Goal: Communication & Community: Answer question/provide support

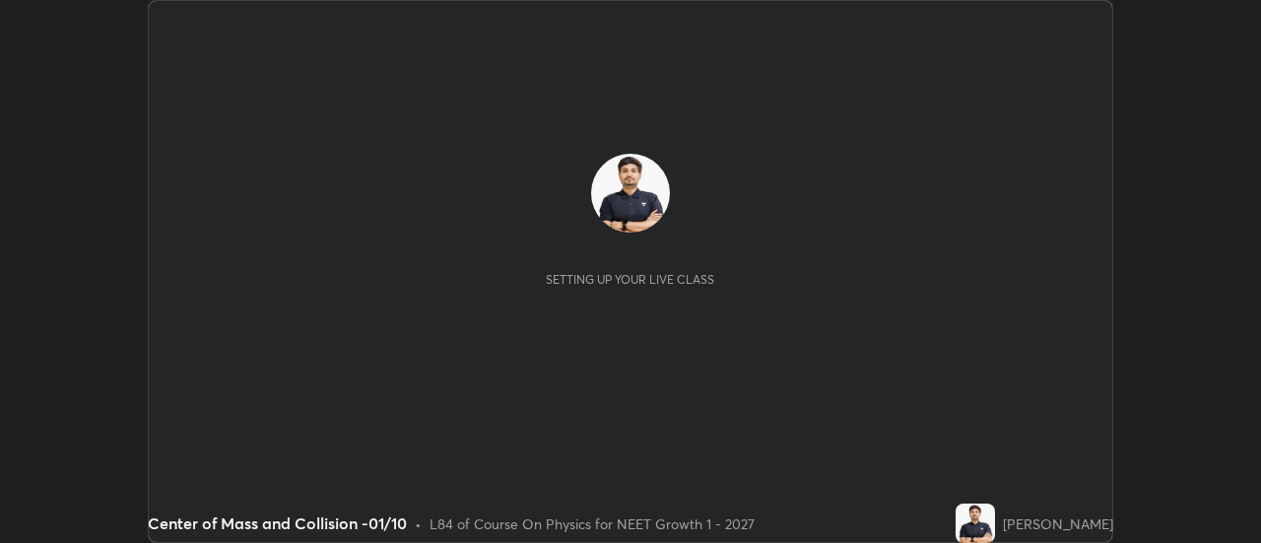
scroll to position [543, 1261]
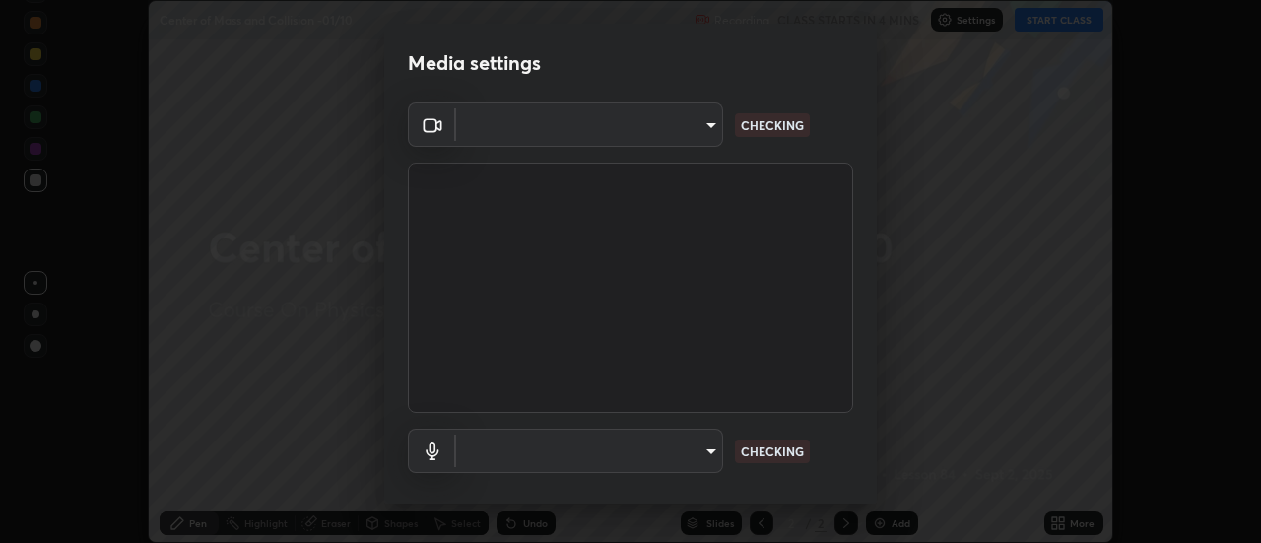
click at [684, 137] on body "Erase all Center of Mass and Collision -01/10 Recording CLASS STARTS IN 4 MINS …" at bounding box center [630, 271] width 1261 height 543
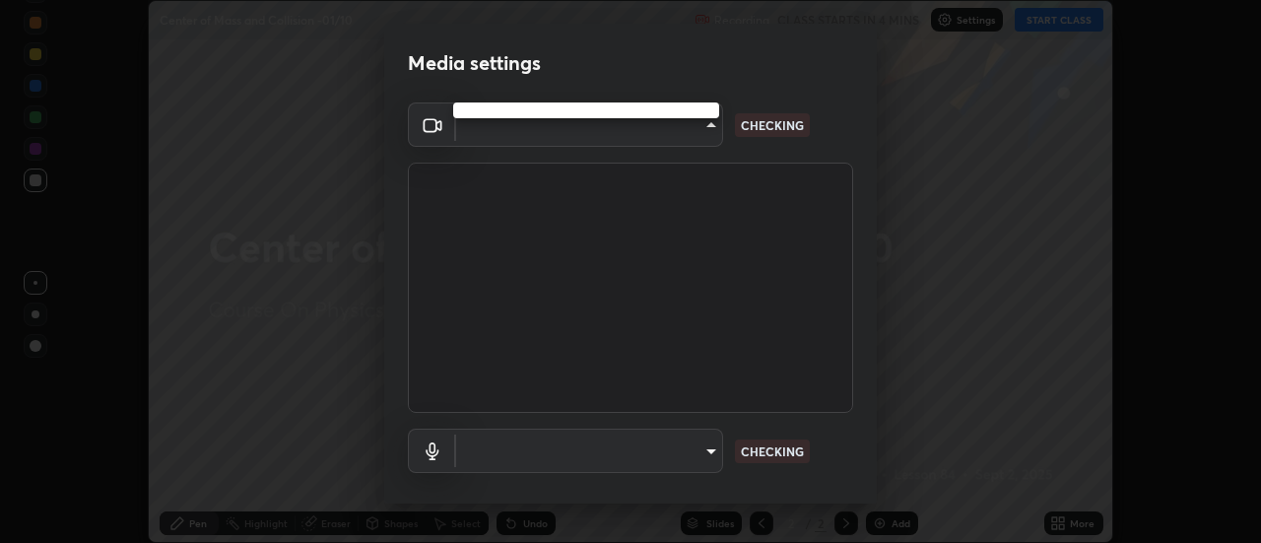
click at [674, 134] on div at bounding box center [630, 271] width 1261 height 543
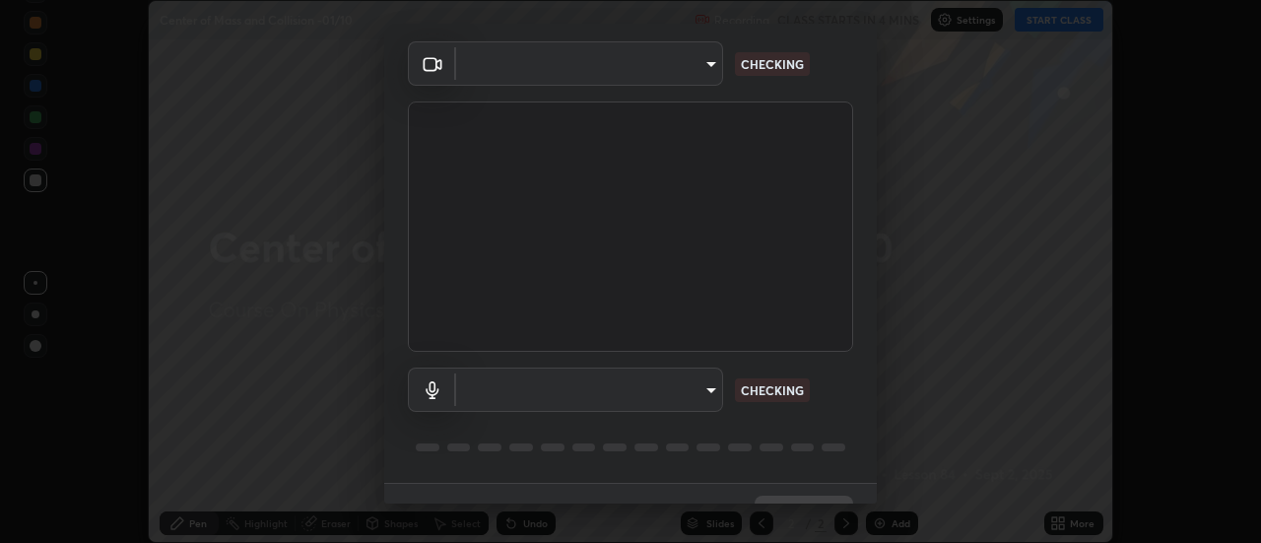
scroll to position [68, 0]
type input "abd1dd8f698bdb7170c938d45ed7c5a449073cf79ef4f8923fa8d1de0ad96843"
type input "a8a5a171c24800b48f3f78118fe5f2b2d48ca2aa2d62c989cd4de23f99d06a7d"
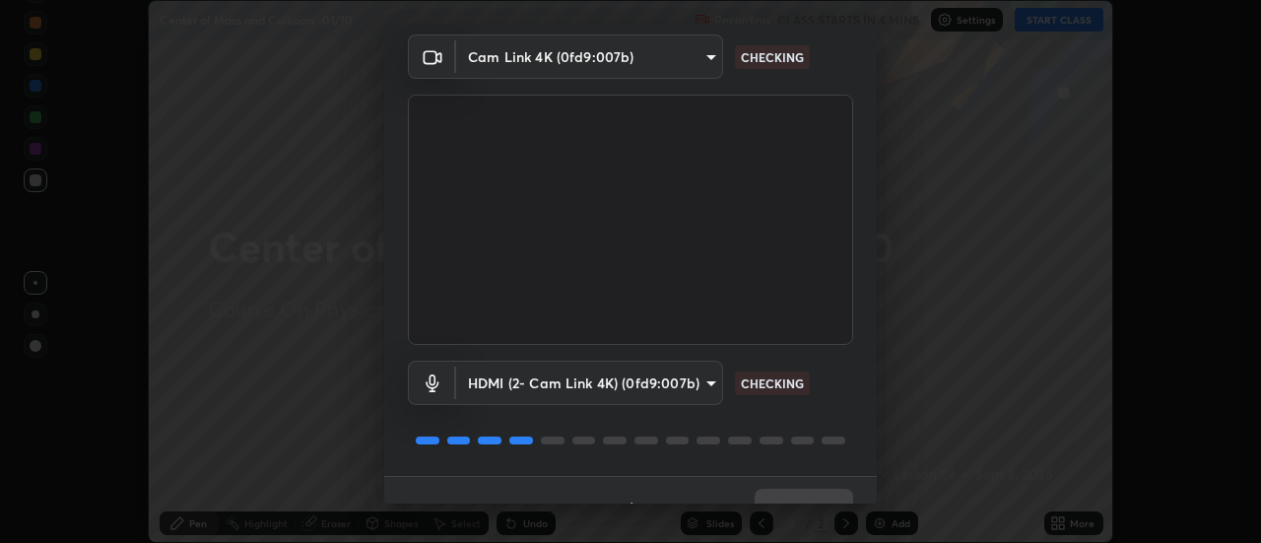
scroll to position [103, 0]
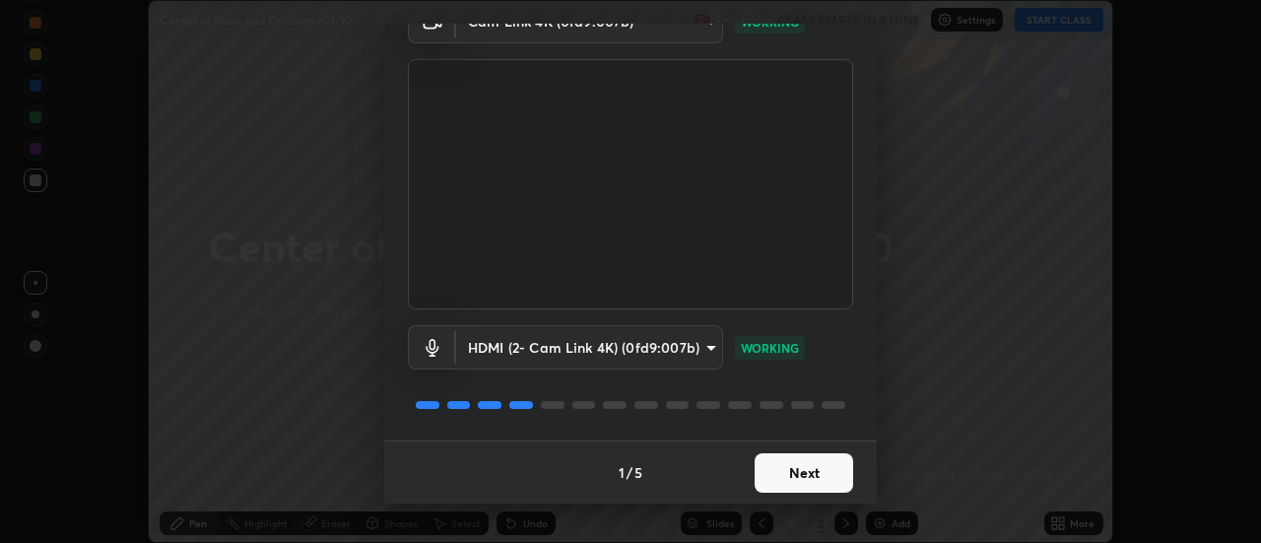
click at [805, 469] on button "Next" at bounding box center [803, 472] width 98 height 39
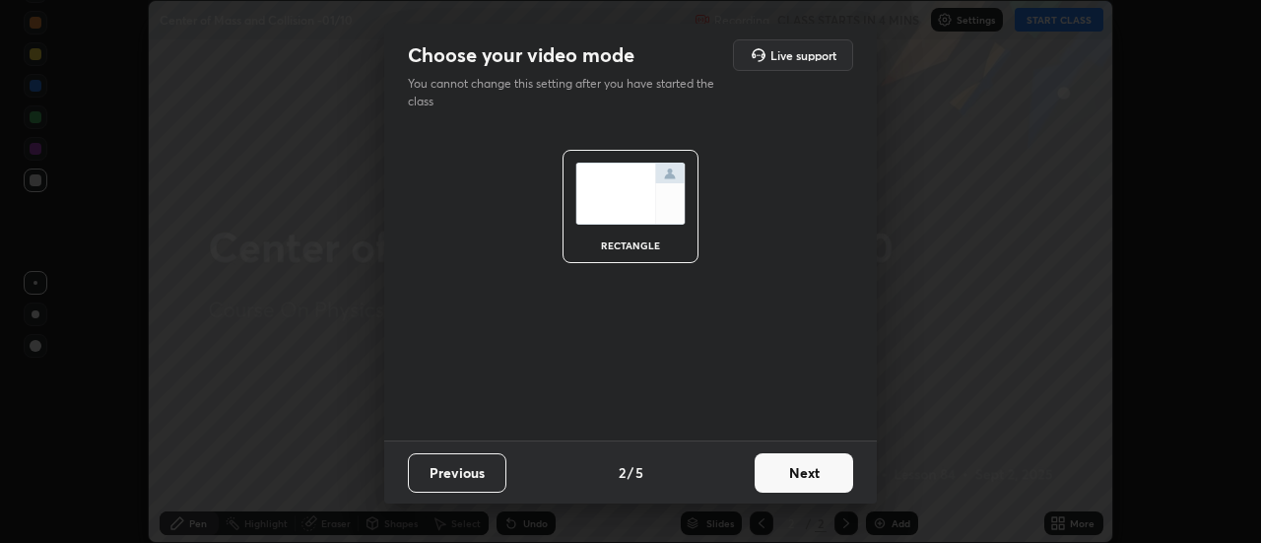
scroll to position [0, 0]
click at [817, 474] on button "Next" at bounding box center [803, 472] width 98 height 39
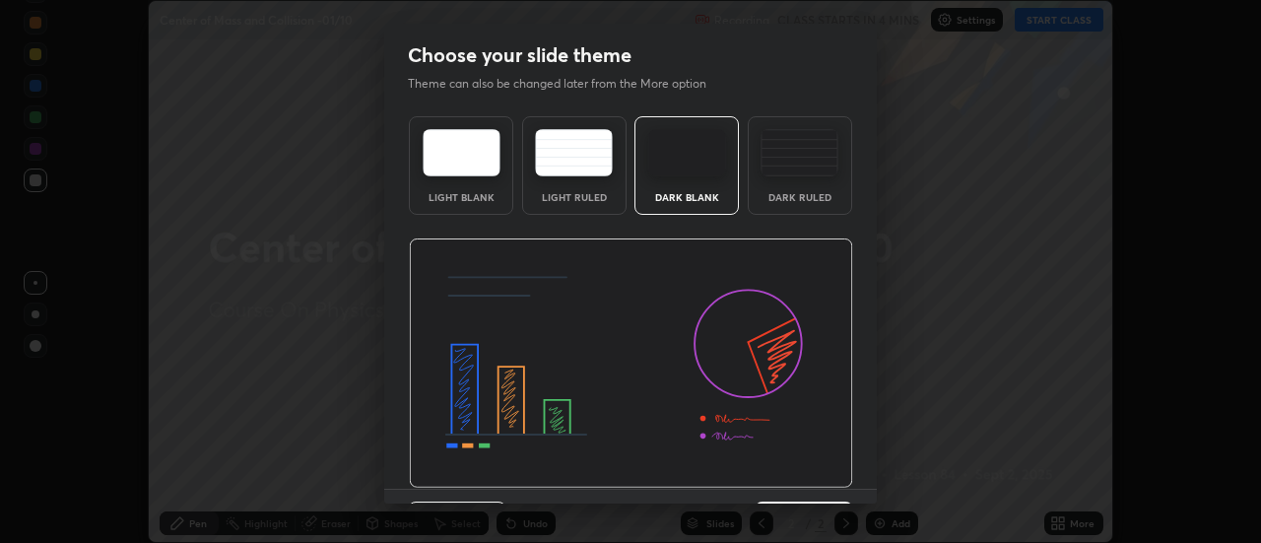
click at [830, 477] on img at bounding box center [631, 363] width 444 height 250
click at [850, 470] on div "Light Blank Light Ruled Dark Blank Dark Ruled" at bounding box center [630, 298] width 492 height 380
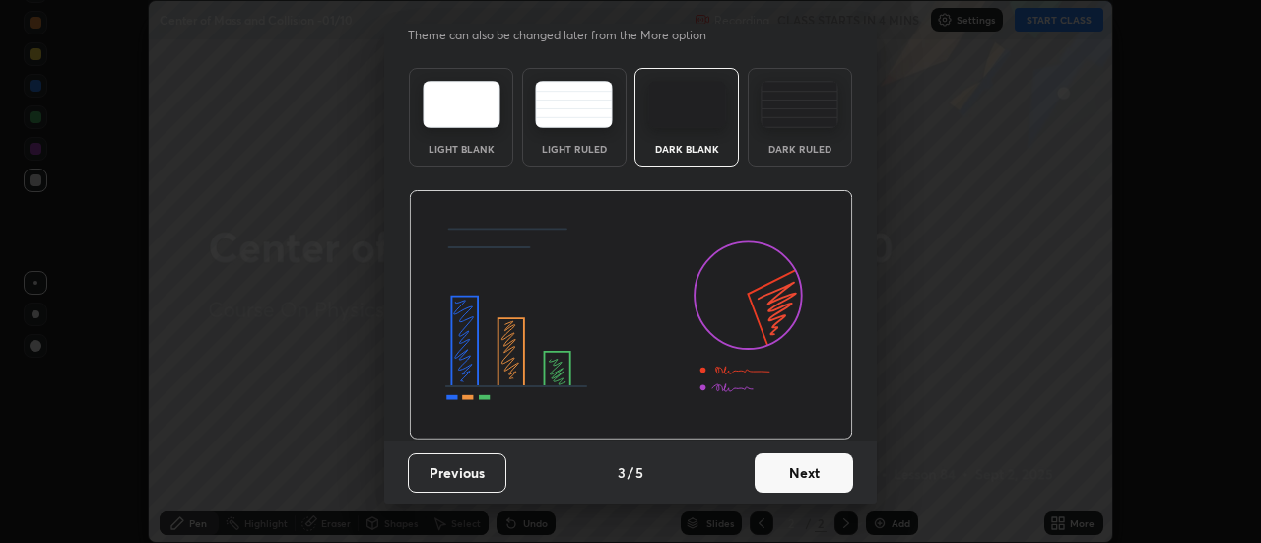
click at [816, 463] on button "Next" at bounding box center [803, 472] width 98 height 39
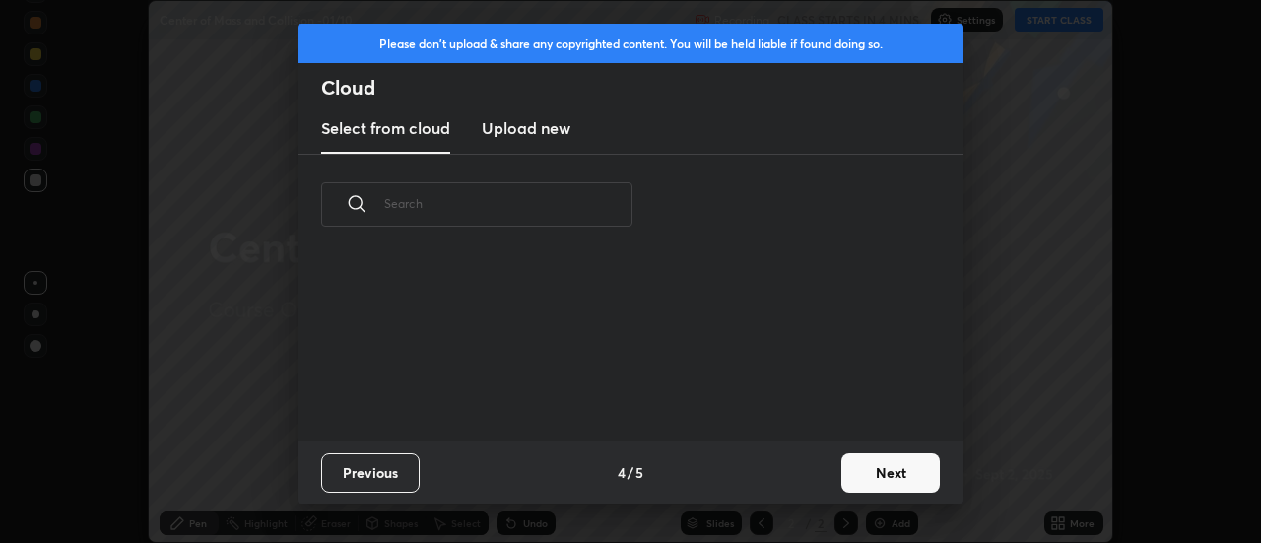
click at [845, 467] on button "Next" at bounding box center [890, 472] width 98 height 39
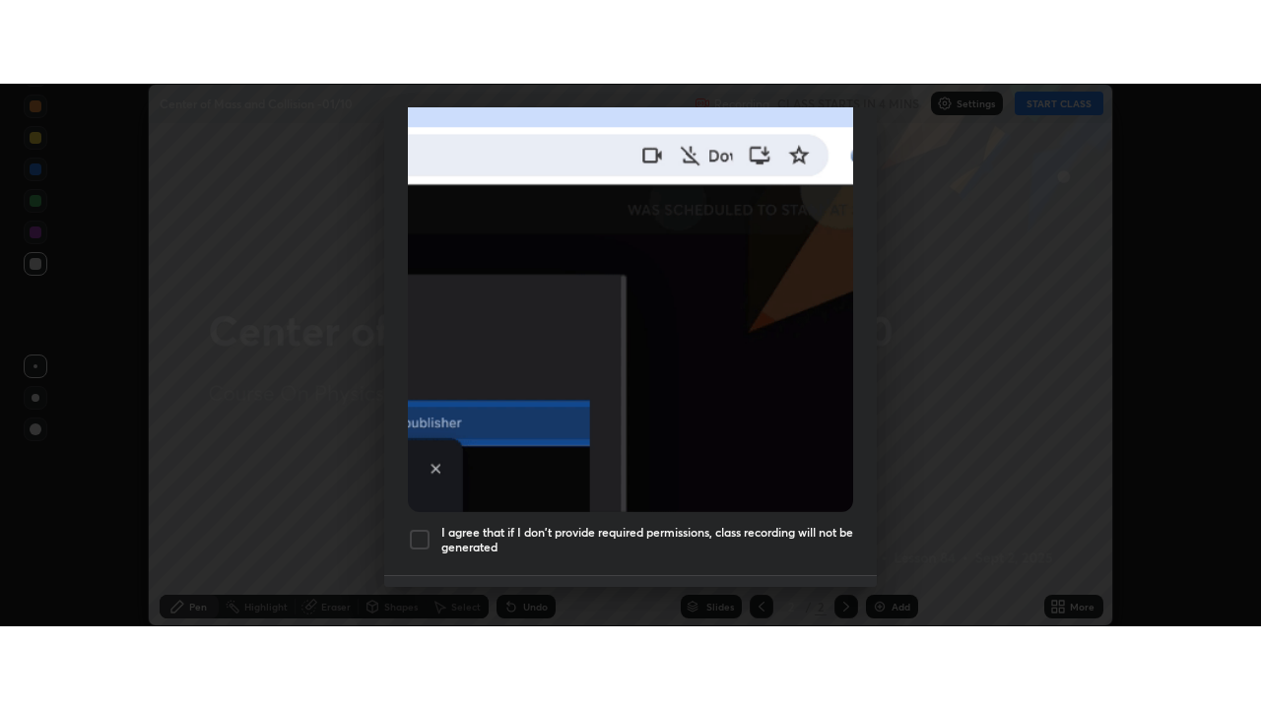
scroll to position [505, 0]
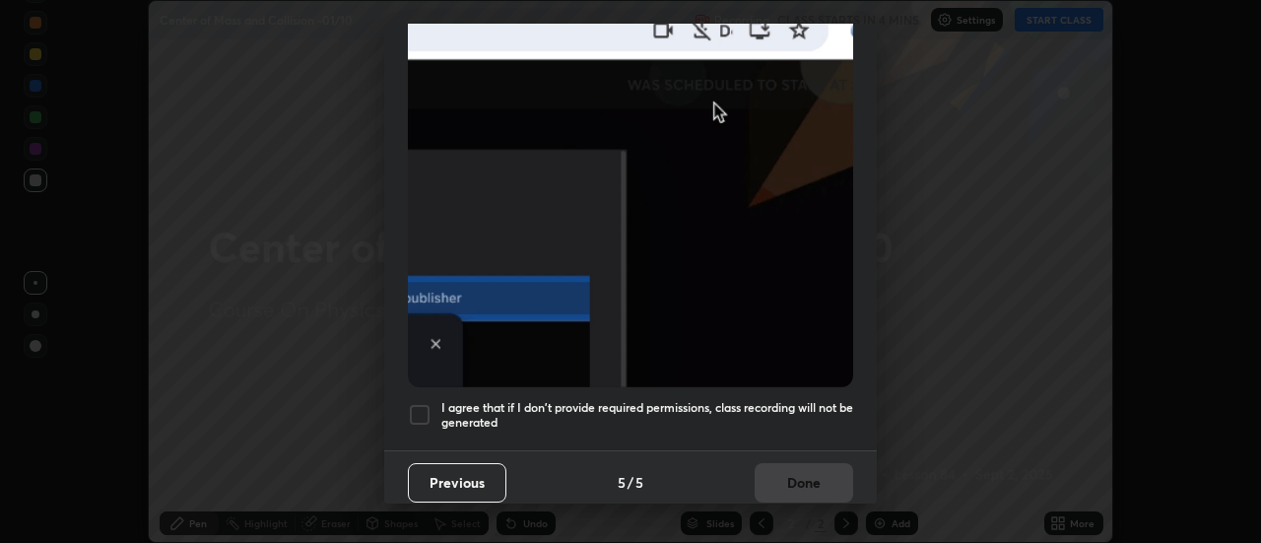
click at [432, 403] on div "I agree that if I don't provide required permissions, class recording will not …" at bounding box center [630, 415] width 445 height 24
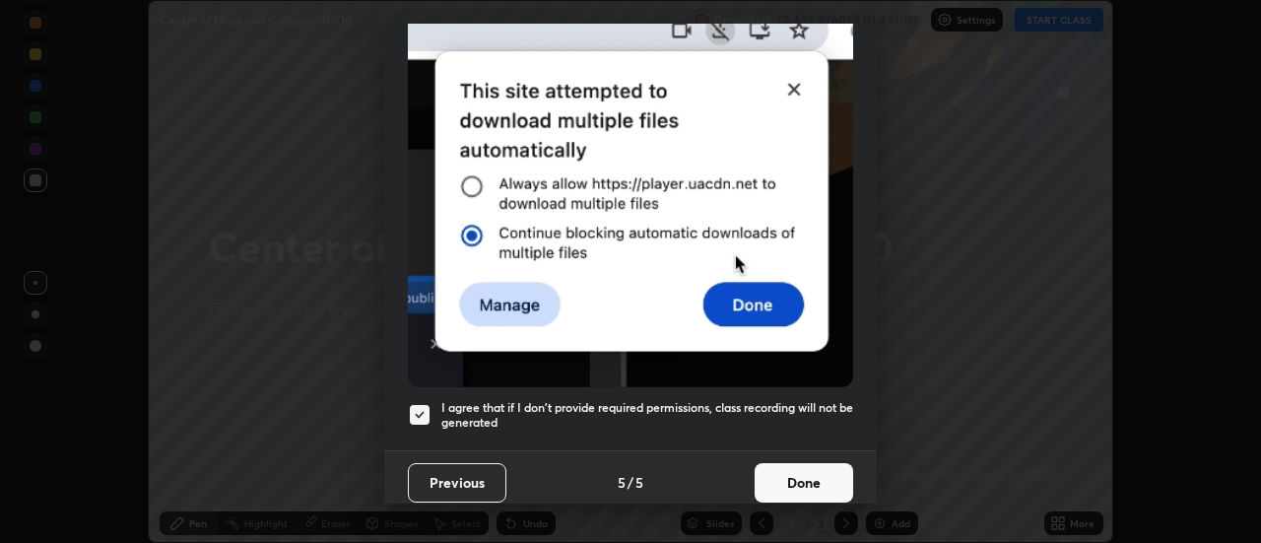
click at [806, 469] on button "Done" at bounding box center [803, 482] width 98 height 39
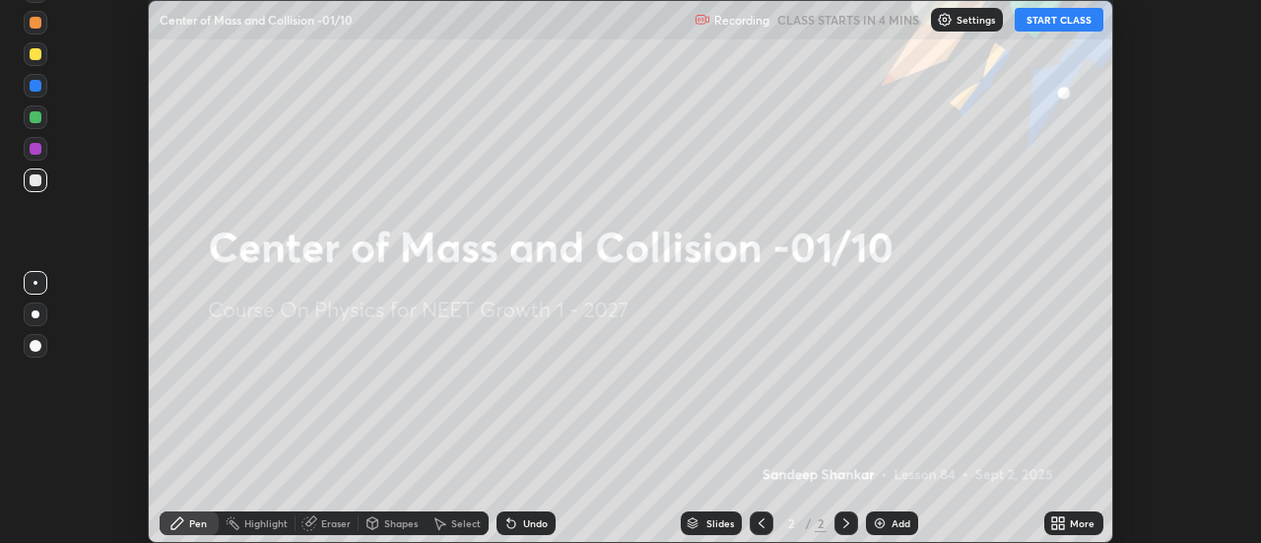
click at [1056, 527] on icon at bounding box center [1054, 526] width 5 height 5
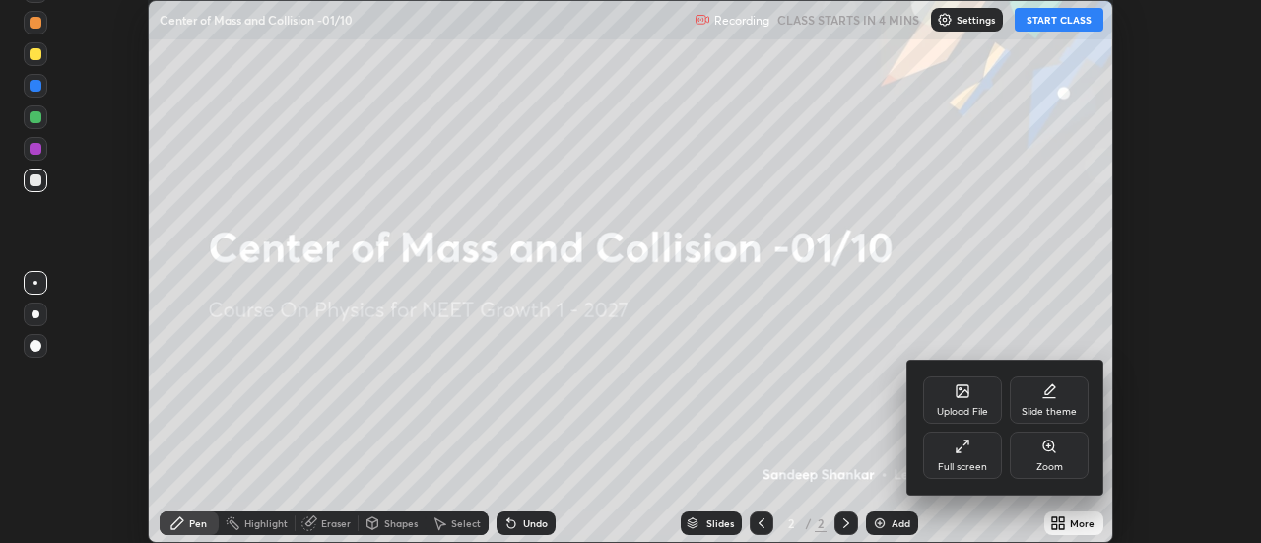
click at [974, 462] on div "Full screen" at bounding box center [962, 467] width 49 height 10
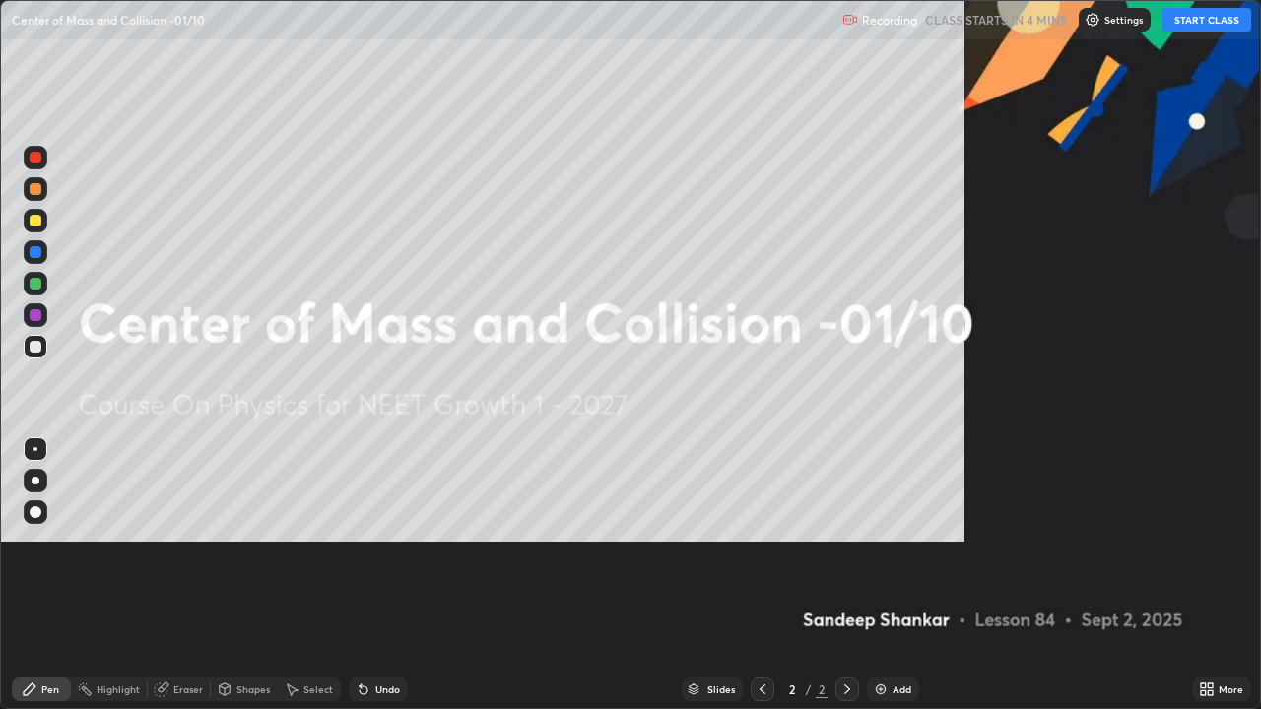
scroll to position [709, 1261]
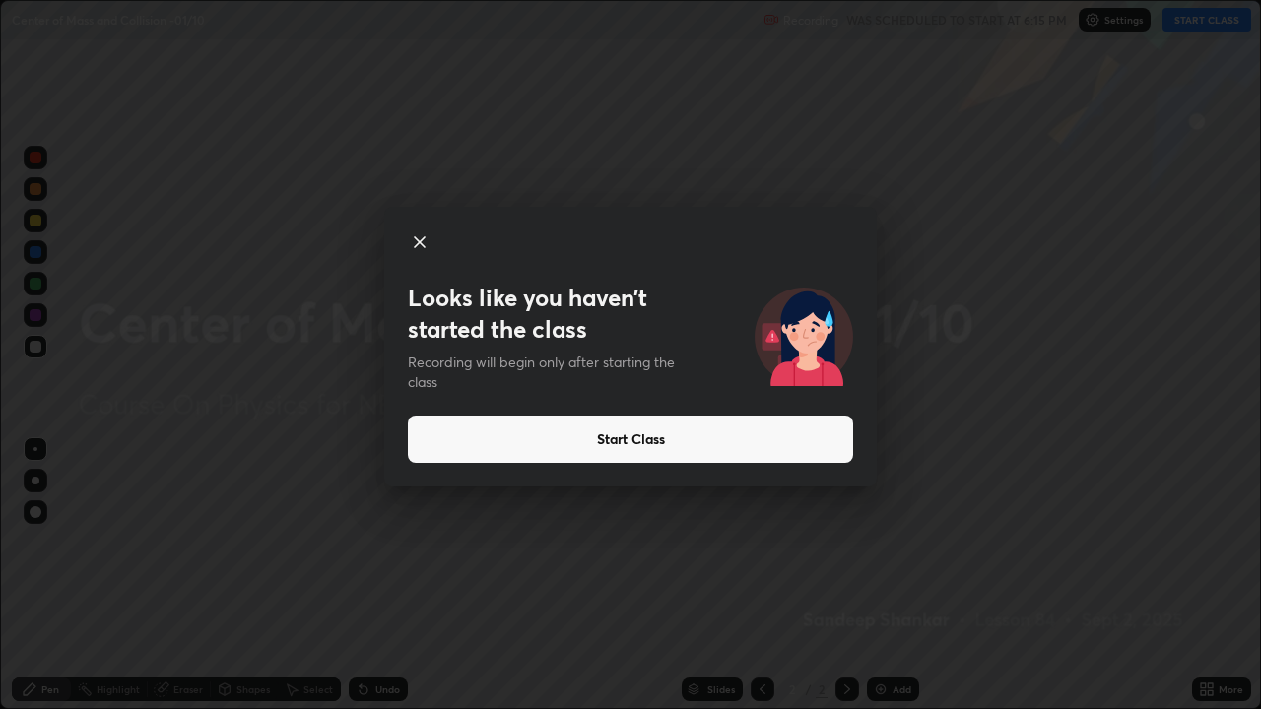
click at [564, 430] on button "Start Class" at bounding box center [630, 439] width 445 height 47
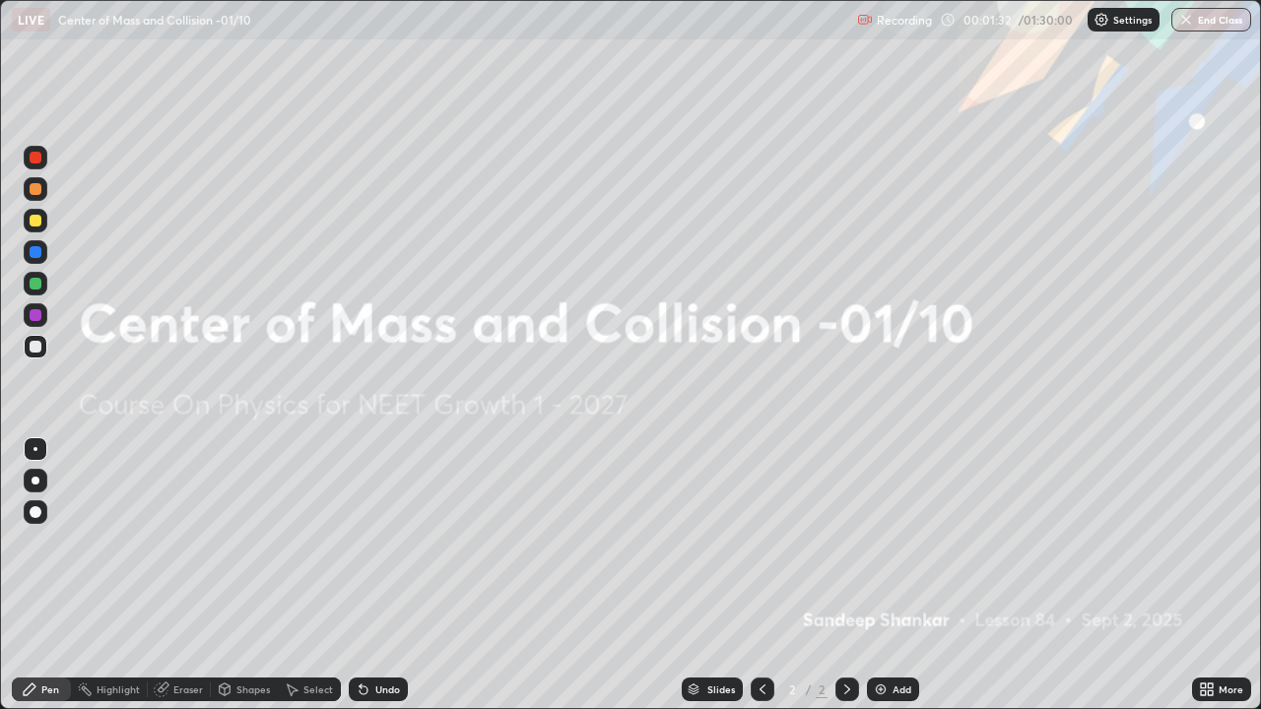
click at [35, 220] on div at bounding box center [36, 221] width 12 height 12
click at [241, 542] on div "Shapes" at bounding box center [252, 690] width 33 height 10
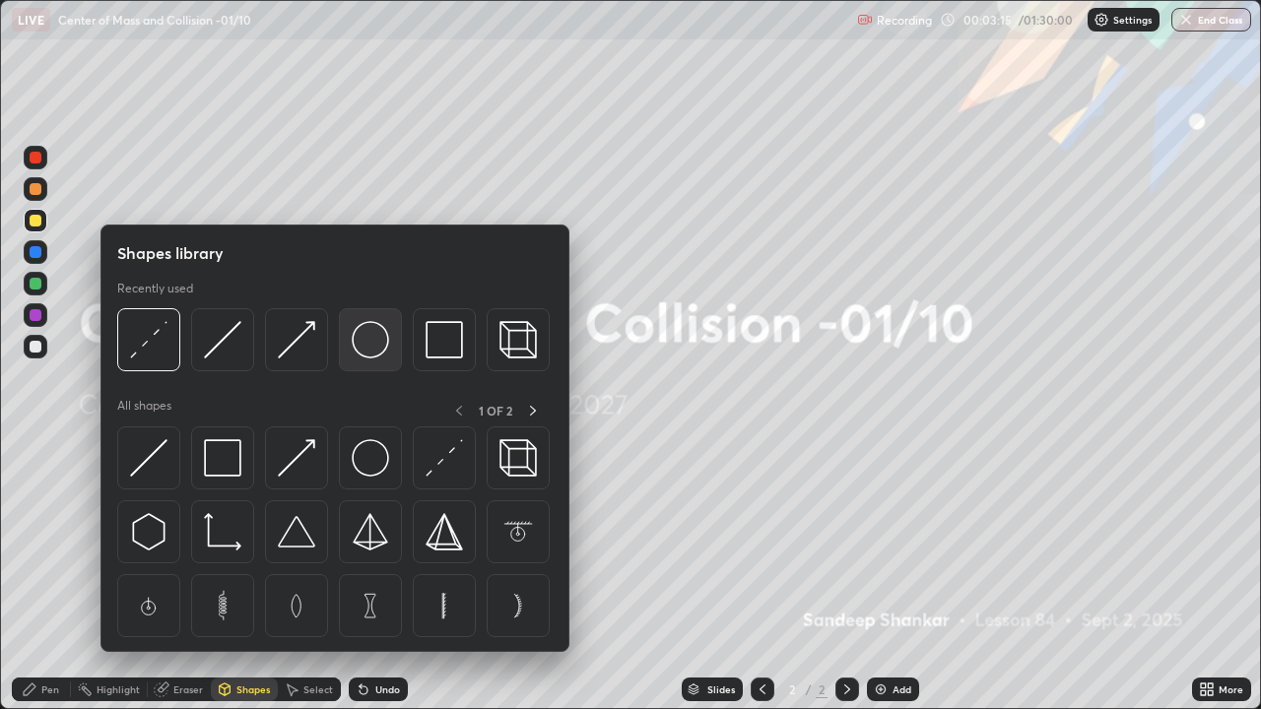
click at [367, 336] on img at bounding box center [370, 339] width 37 height 37
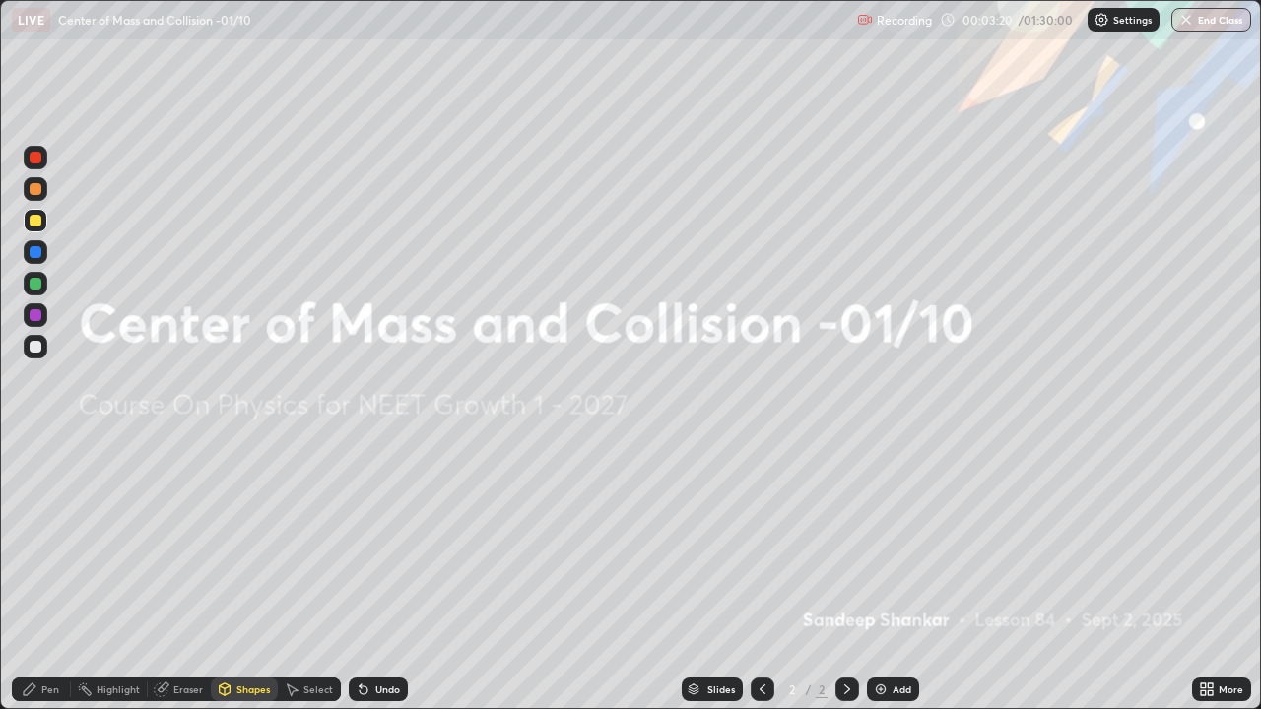
click at [885, 542] on img at bounding box center [881, 690] width 16 height 16
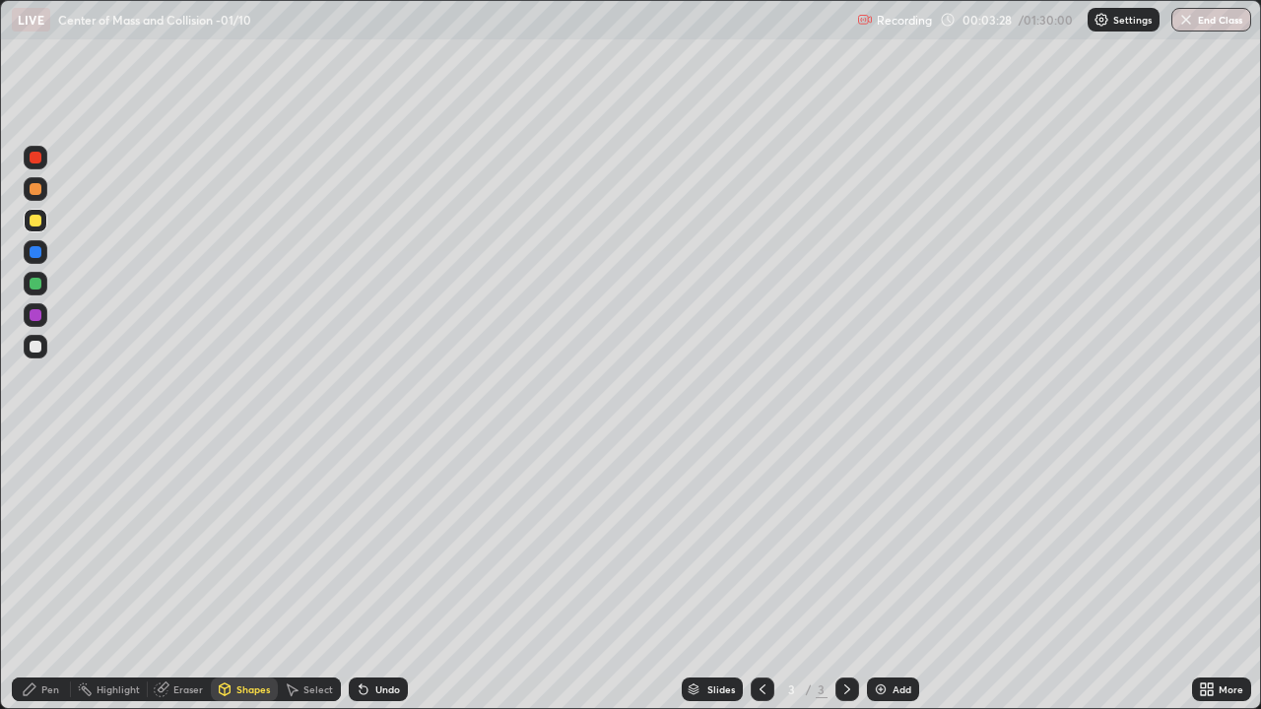
click at [239, 542] on div "Shapes" at bounding box center [252, 690] width 33 height 10
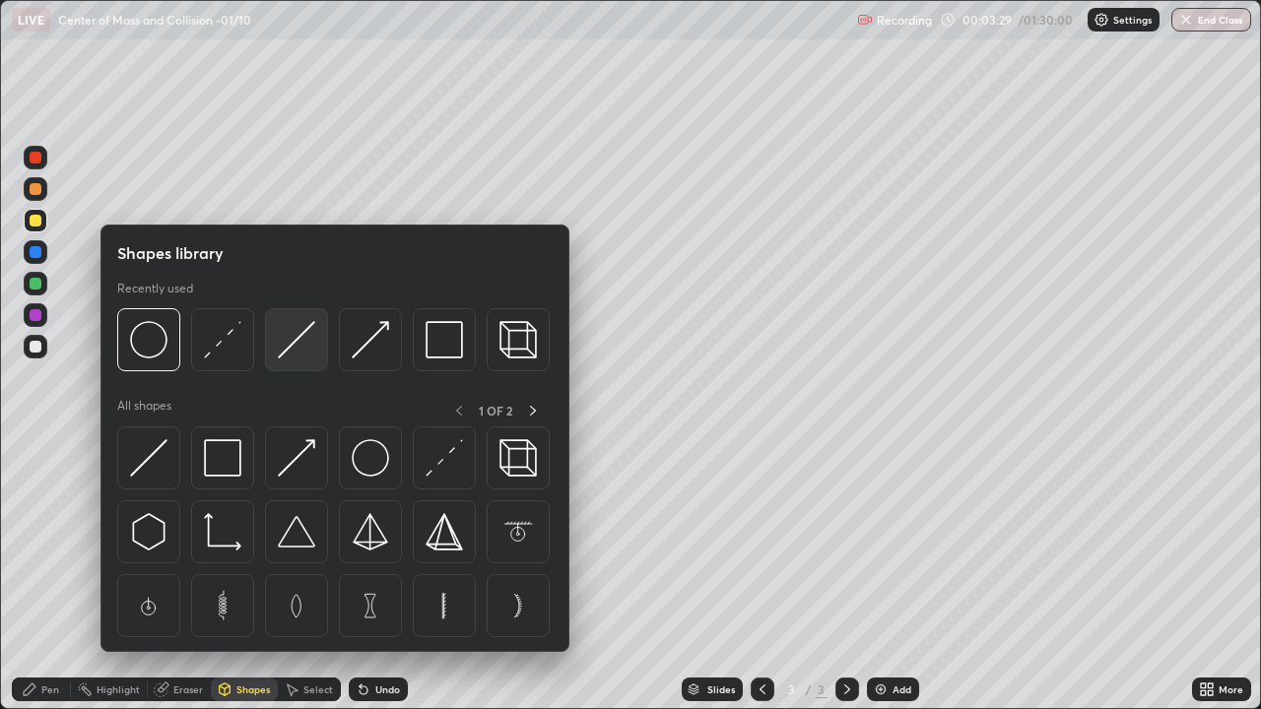
click at [291, 343] on img at bounding box center [296, 339] width 37 height 37
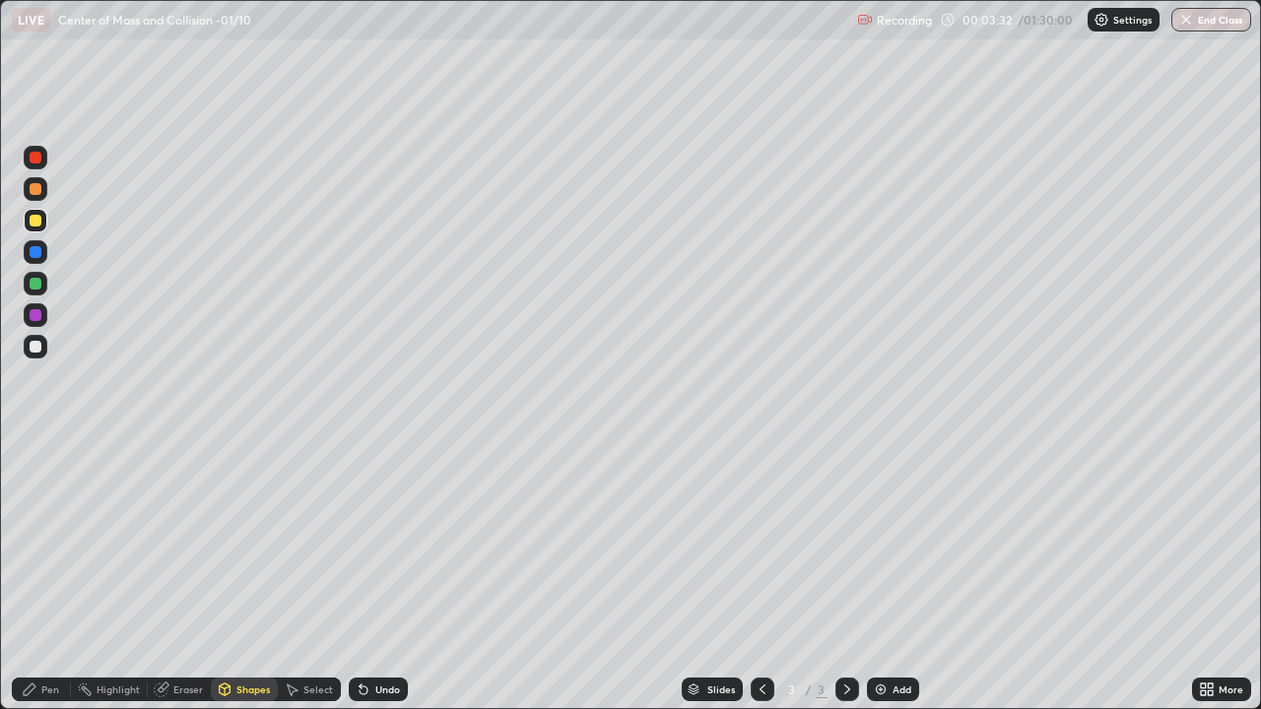
click at [38, 314] on div at bounding box center [36, 315] width 12 height 12
click at [37, 542] on div "Pen" at bounding box center [41, 690] width 59 height 24
click at [36, 223] on div at bounding box center [36, 221] width 12 height 12
click at [34, 344] on div at bounding box center [36, 347] width 12 height 12
click at [41, 228] on div at bounding box center [36, 221] width 24 height 24
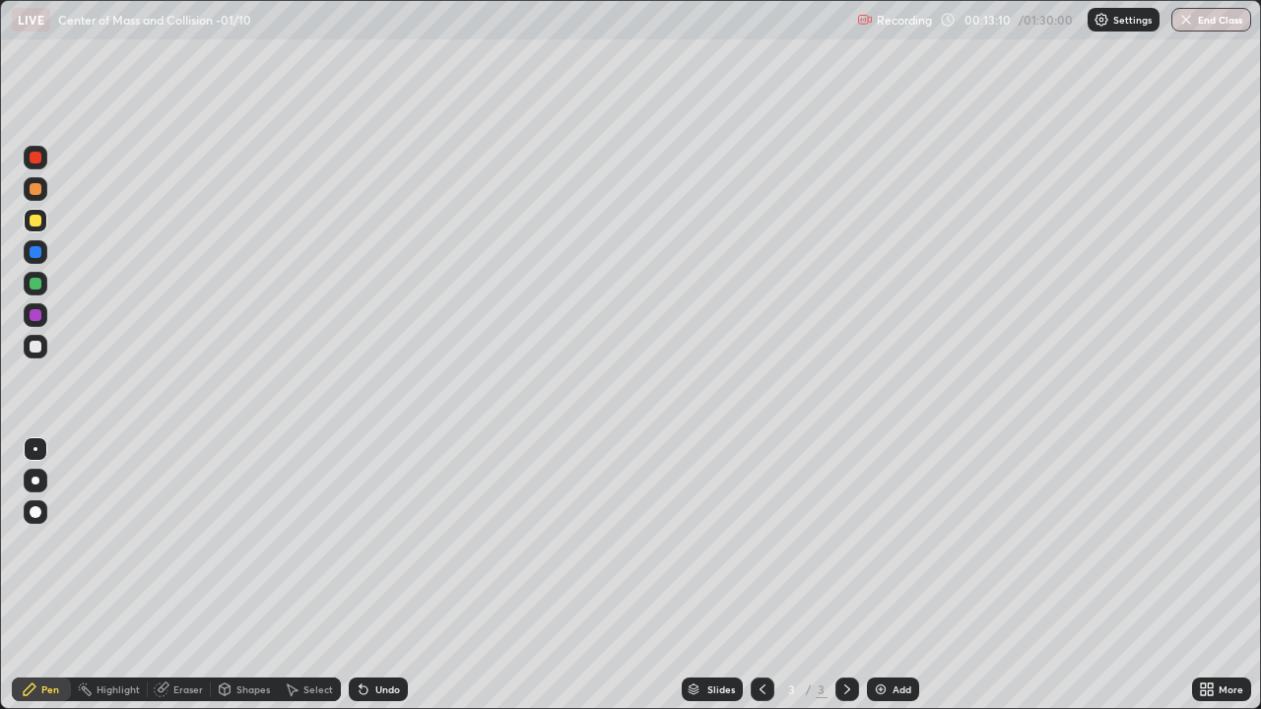
click at [898, 542] on div "Add" at bounding box center [901, 690] width 19 height 10
click at [36, 347] on div at bounding box center [36, 347] width 12 height 12
click at [762, 542] on icon at bounding box center [762, 690] width 6 height 10
click at [849, 542] on div at bounding box center [847, 690] width 24 height 24
click at [43, 305] on div at bounding box center [36, 315] width 24 height 24
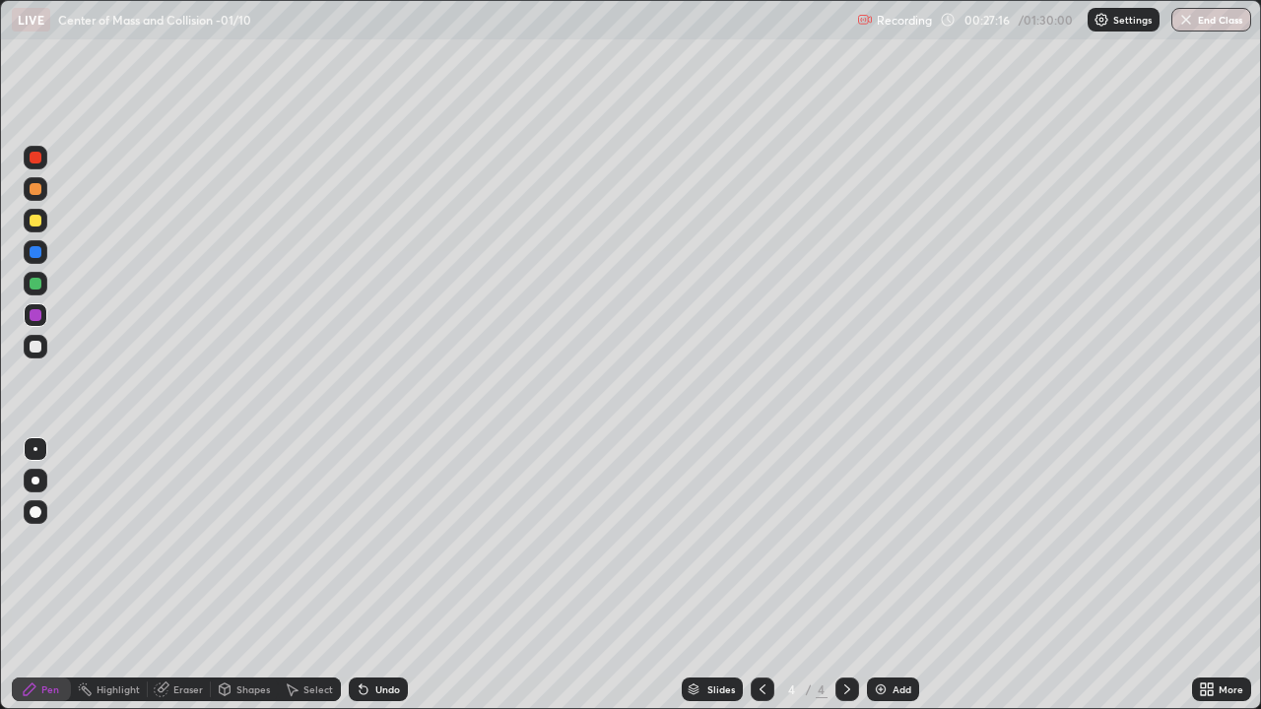
click at [38, 215] on div at bounding box center [36, 221] width 12 height 12
click at [33, 250] on div at bounding box center [36, 252] width 12 height 12
click at [895, 542] on div "Add" at bounding box center [901, 690] width 19 height 10
click at [36, 221] on div at bounding box center [36, 221] width 12 height 12
click at [248, 542] on div "Shapes" at bounding box center [252, 690] width 33 height 10
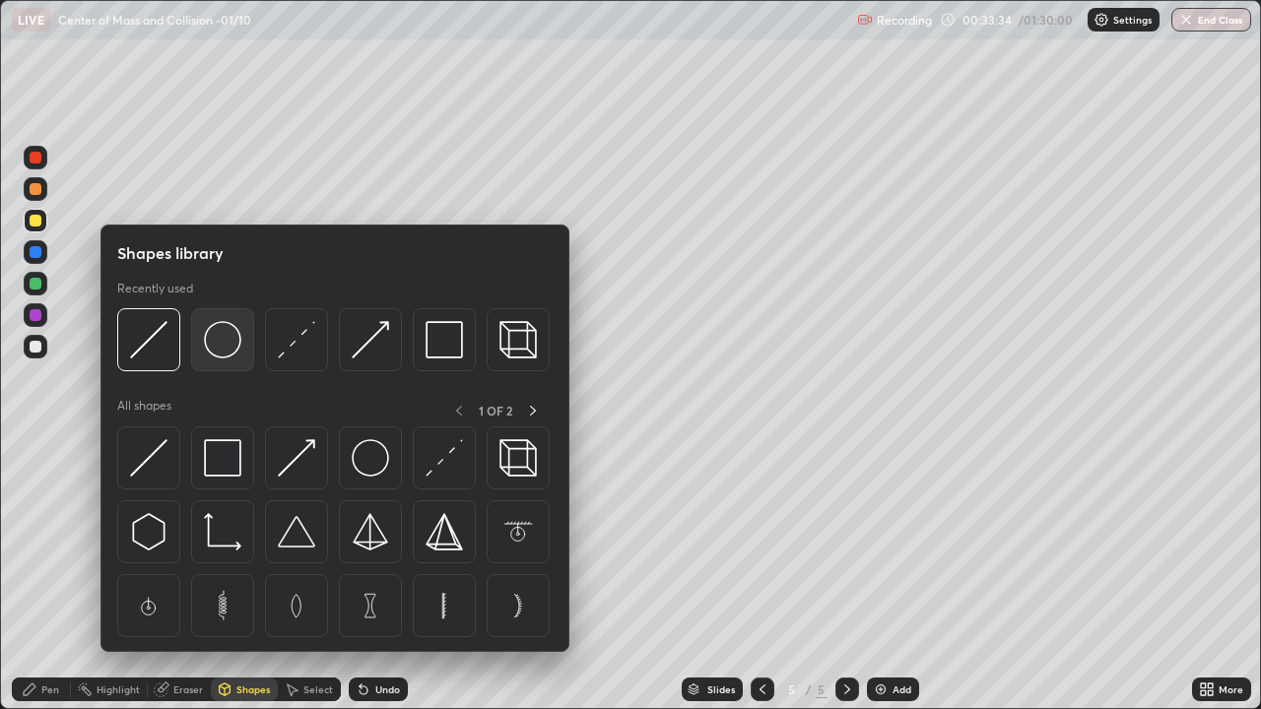
click at [227, 338] on img at bounding box center [222, 339] width 37 height 37
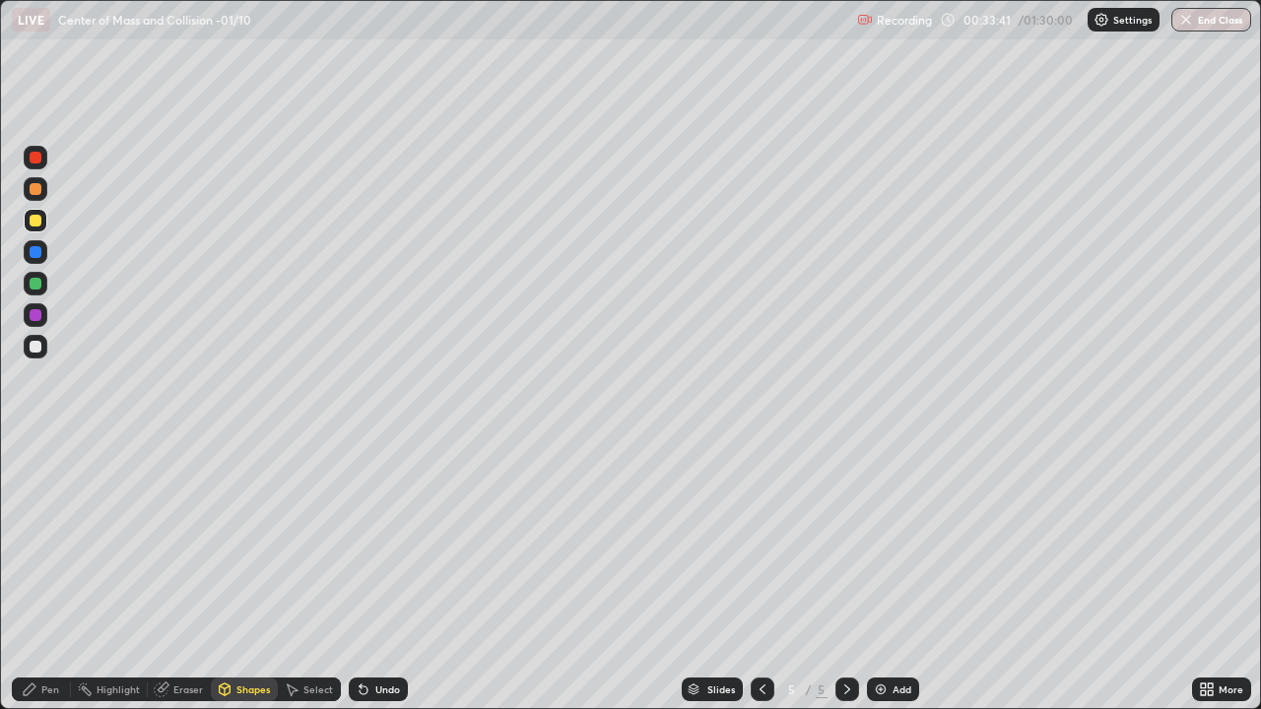
click at [37, 346] on div at bounding box center [36, 347] width 12 height 12
click at [49, 542] on div "Pen" at bounding box center [50, 690] width 18 height 10
click at [30, 217] on div at bounding box center [36, 221] width 12 height 12
click at [253, 542] on div "Shapes" at bounding box center [244, 690] width 67 height 24
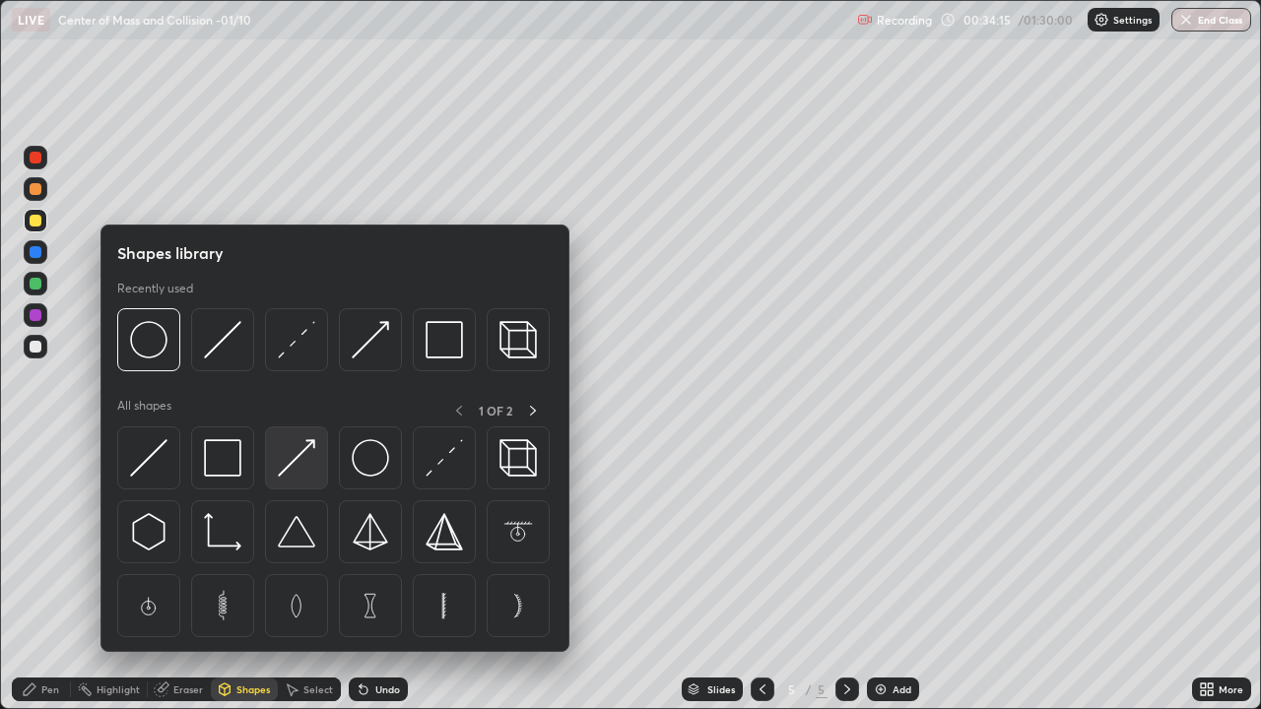
click at [300, 461] on img at bounding box center [296, 457] width 37 height 37
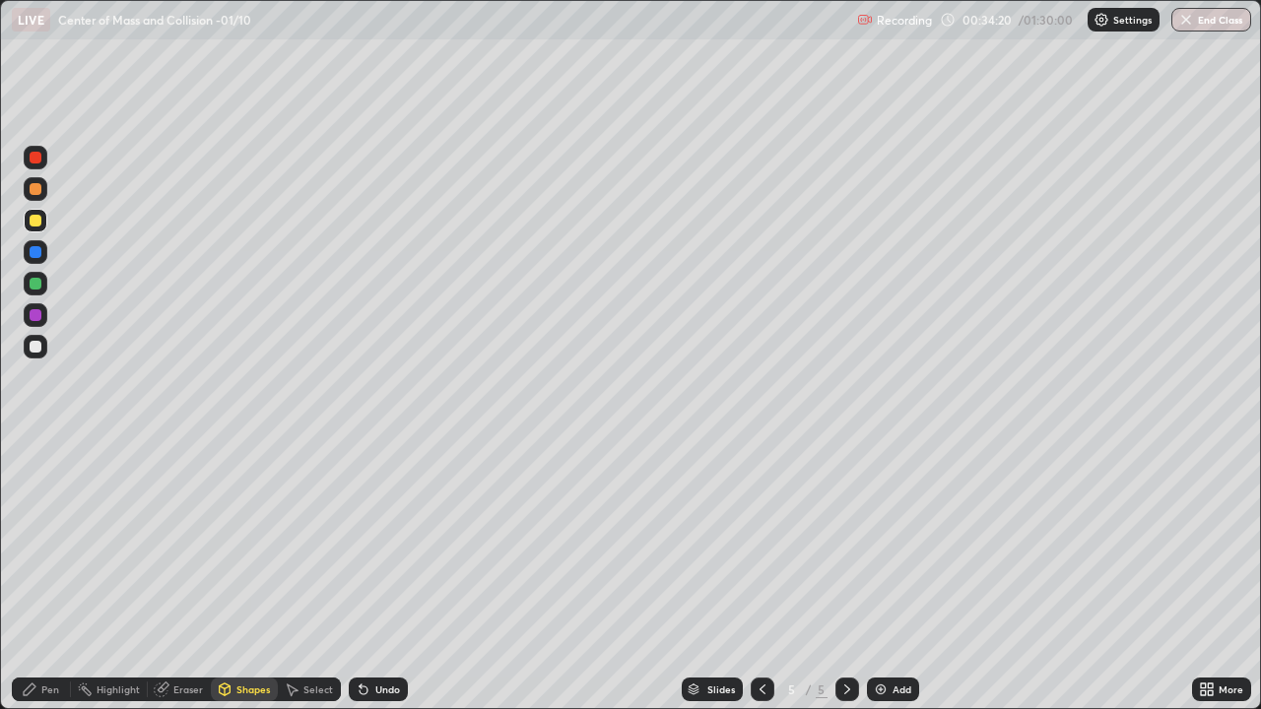
click at [50, 542] on div "Pen" at bounding box center [50, 690] width 18 height 10
click at [53, 542] on div "Pen" at bounding box center [50, 690] width 18 height 10
click at [34, 346] on div at bounding box center [36, 347] width 12 height 12
click at [254, 542] on div "Shapes" at bounding box center [244, 690] width 67 height 24
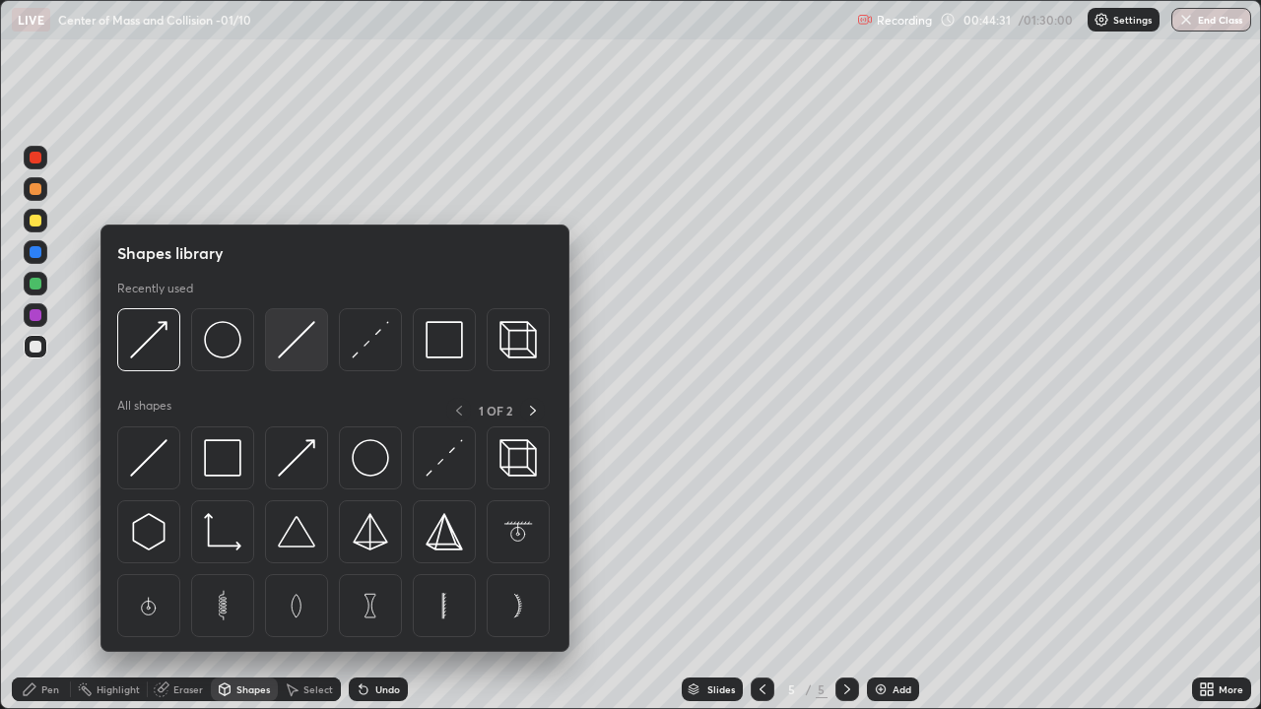
click at [297, 338] on img at bounding box center [296, 339] width 37 height 37
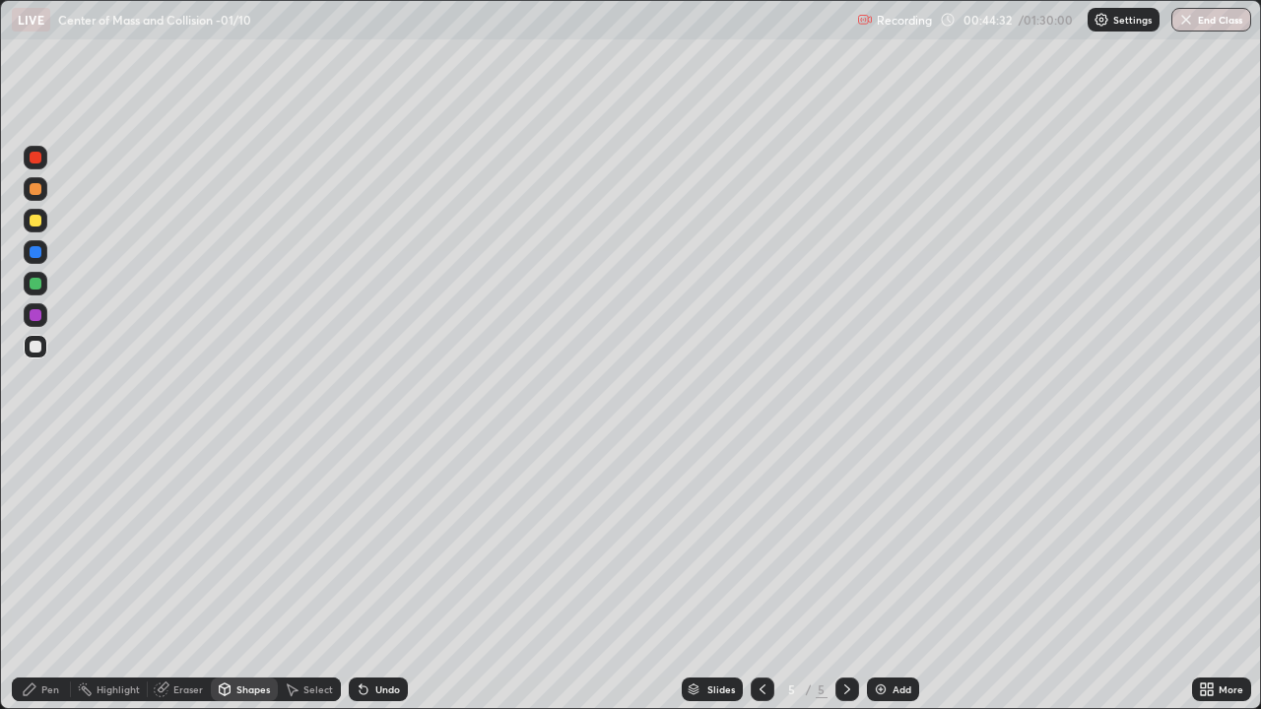
click at [39, 230] on div at bounding box center [36, 221] width 24 height 24
click at [57, 542] on div "Pen" at bounding box center [41, 690] width 59 height 24
click at [190, 542] on div "Eraser" at bounding box center [188, 690] width 30 height 10
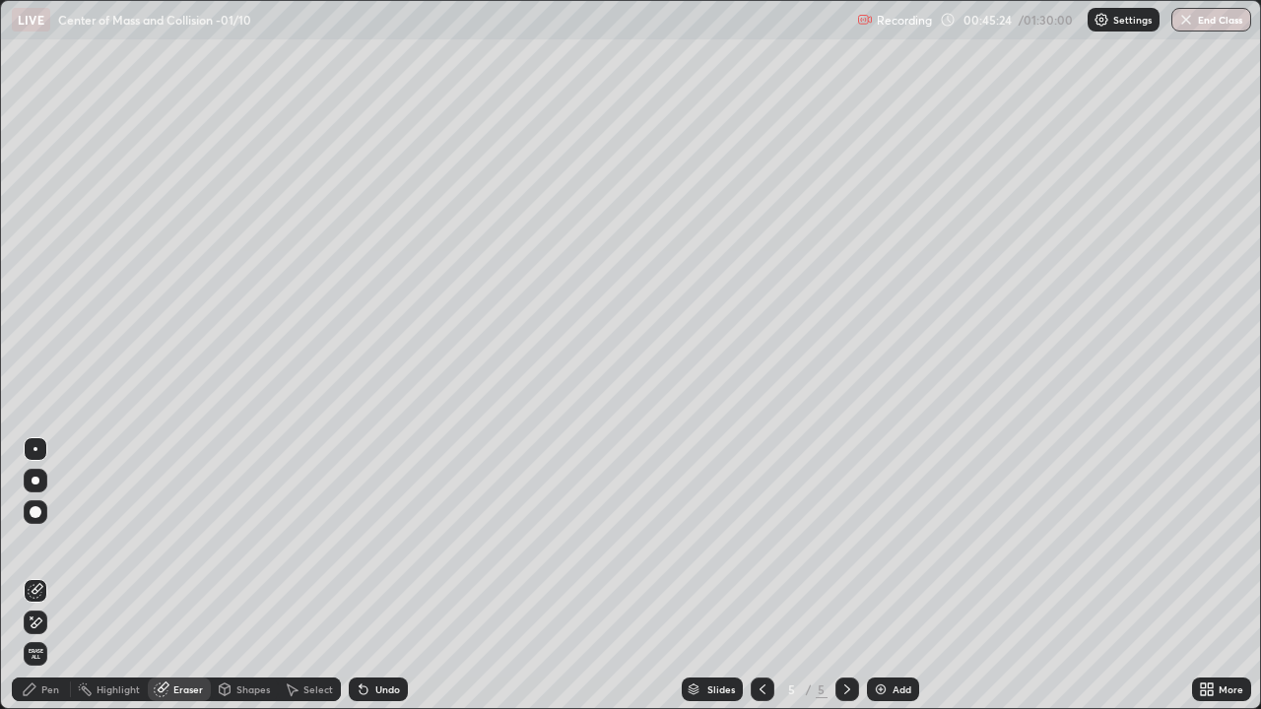
click at [55, 542] on div "Pen" at bounding box center [50, 690] width 18 height 10
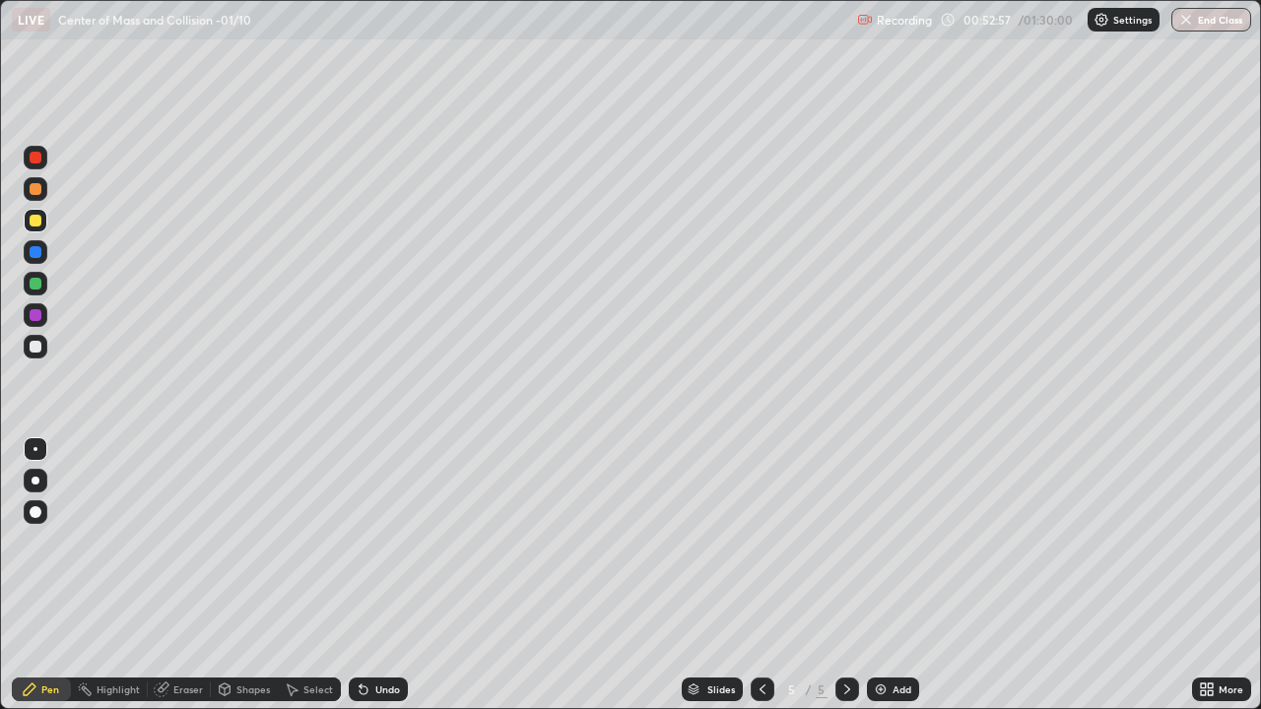
click at [897, 542] on div "Add" at bounding box center [901, 690] width 19 height 10
click at [759, 542] on icon at bounding box center [762, 690] width 16 height 16
click at [845, 542] on icon at bounding box center [847, 690] width 16 height 16
click at [33, 252] on div at bounding box center [36, 252] width 12 height 12
click at [760, 542] on icon at bounding box center [762, 690] width 16 height 16
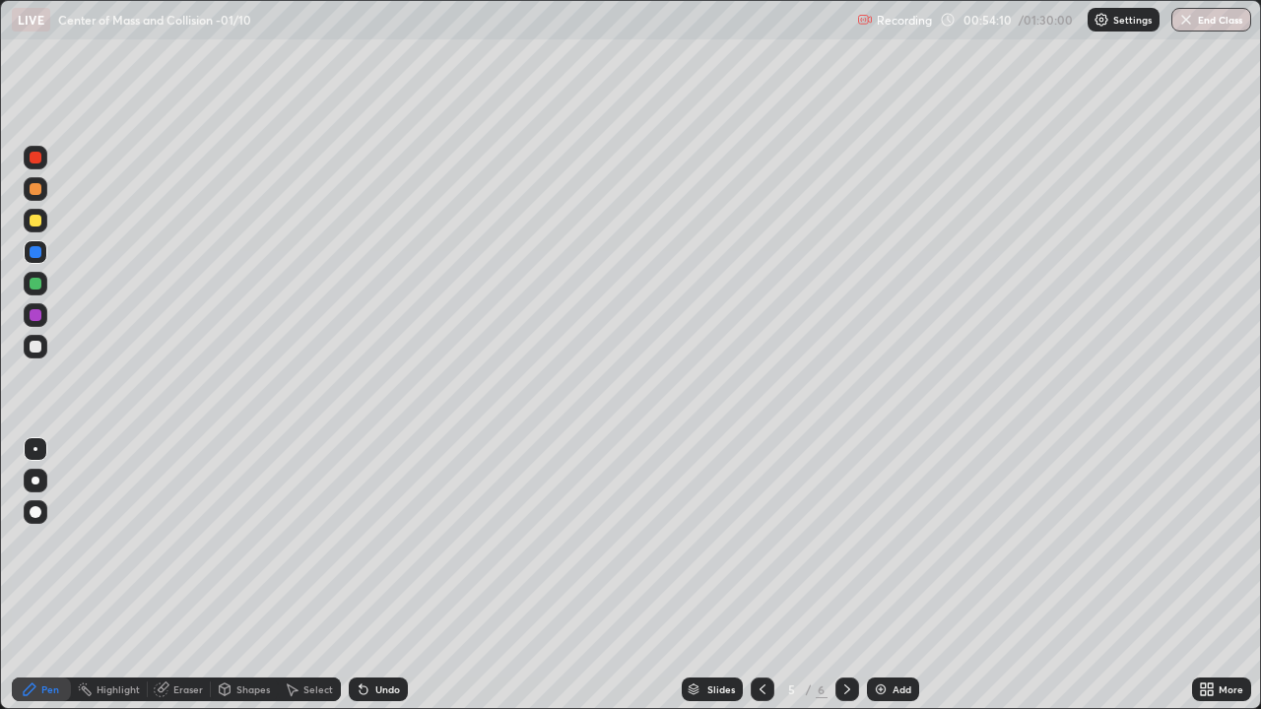
click at [843, 542] on div at bounding box center [847, 690] width 24 height 24
click at [760, 542] on icon at bounding box center [762, 690] width 16 height 16
click at [845, 542] on icon at bounding box center [847, 690] width 16 height 16
click at [760, 542] on icon at bounding box center [762, 690] width 16 height 16
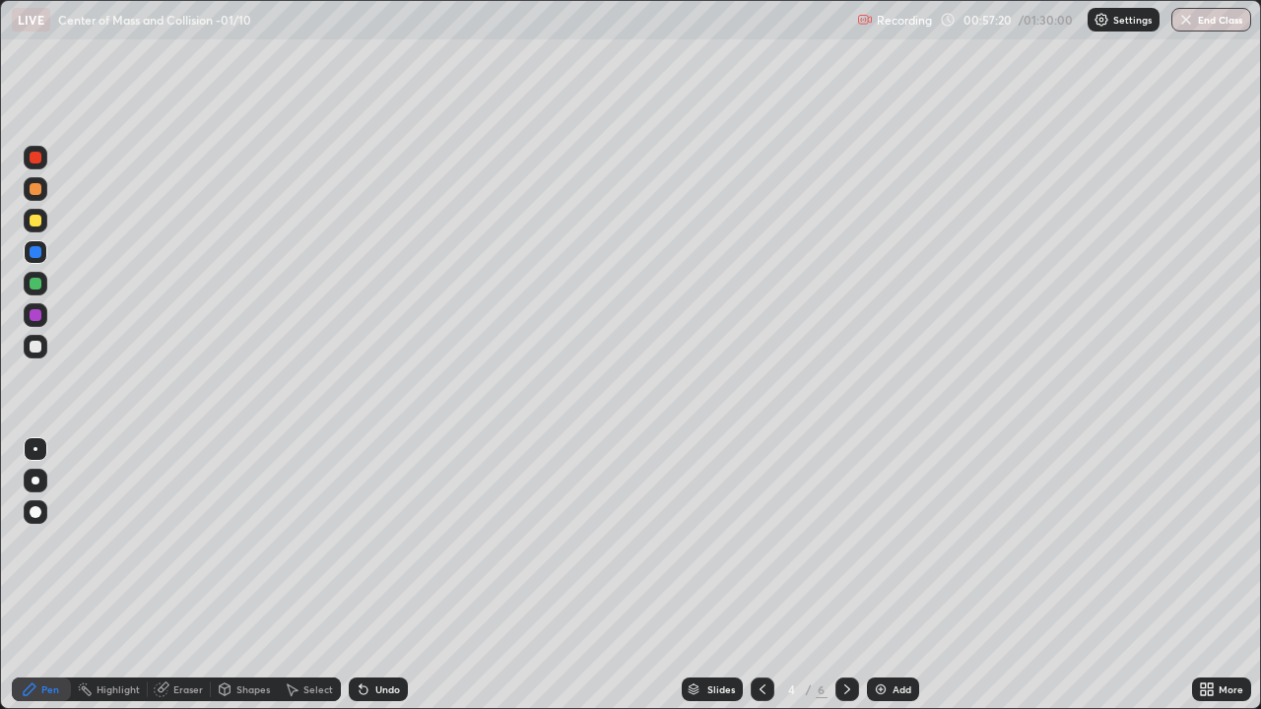
click at [760, 542] on icon at bounding box center [762, 690] width 16 height 16
click at [857, 542] on div at bounding box center [847, 689] width 24 height 39
click at [845, 542] on icon at bounding box center [847, 690] width 16 height 16
click at [37, 338] on div at bounding box center [36, 347] width 24 height 24
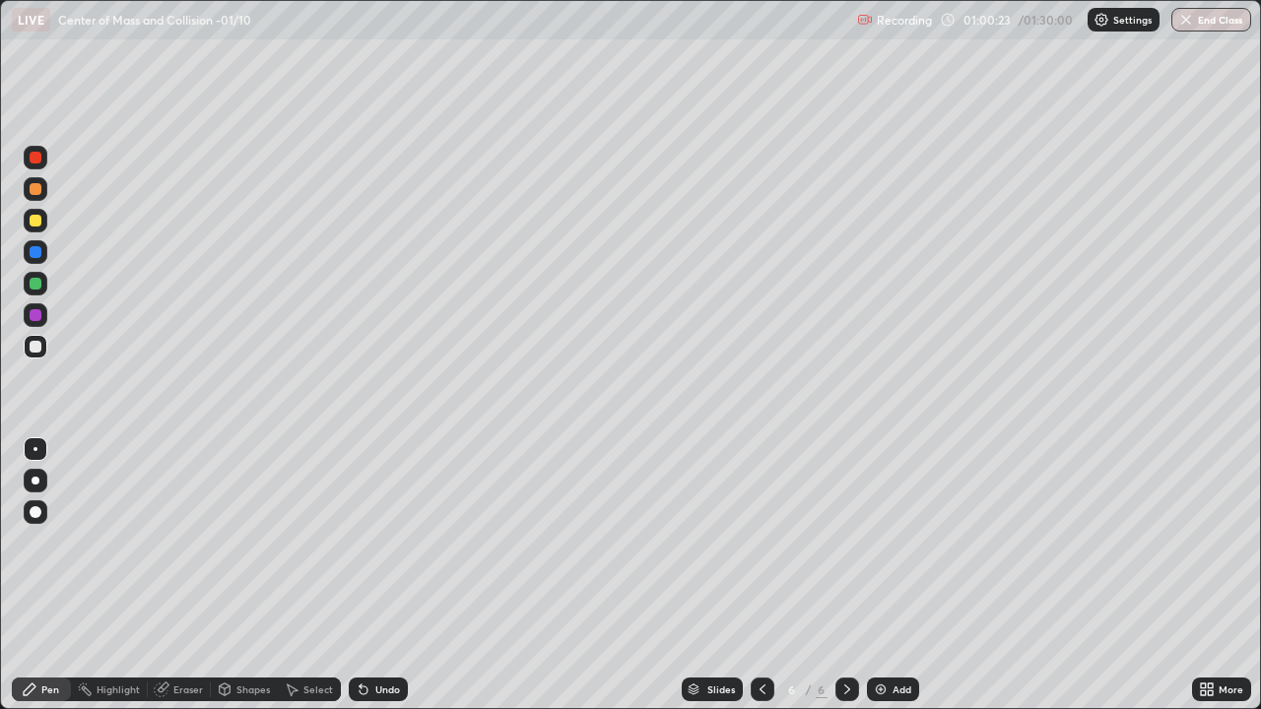
click at [36, 221] on div at bounding box center [36, 221] width 12 height 12
click at [186, 542] on div "Eraser" at bounding box center [188, 690] width 30 height 10
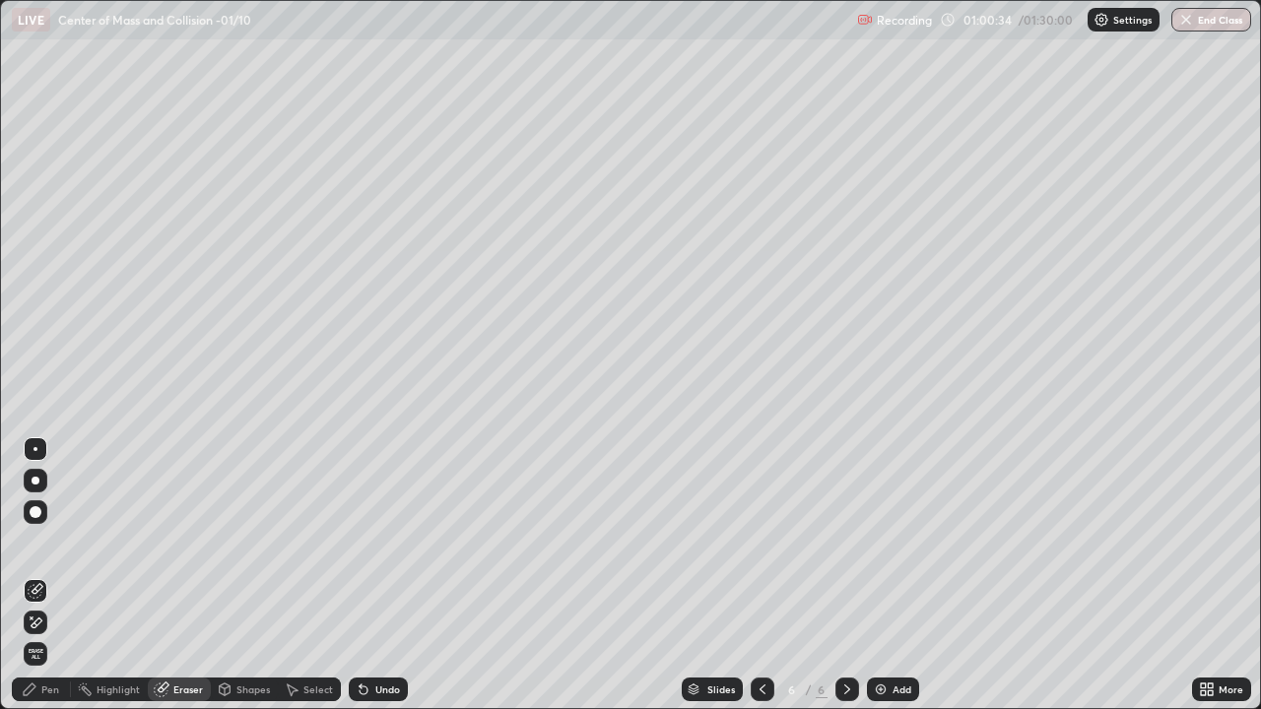
click at [32, 542] on icon at bounding box center [32, 618] width 2 height 2
click at [49, 542] on div "Pen" at bounding box center [50, 690] width 18 height 10
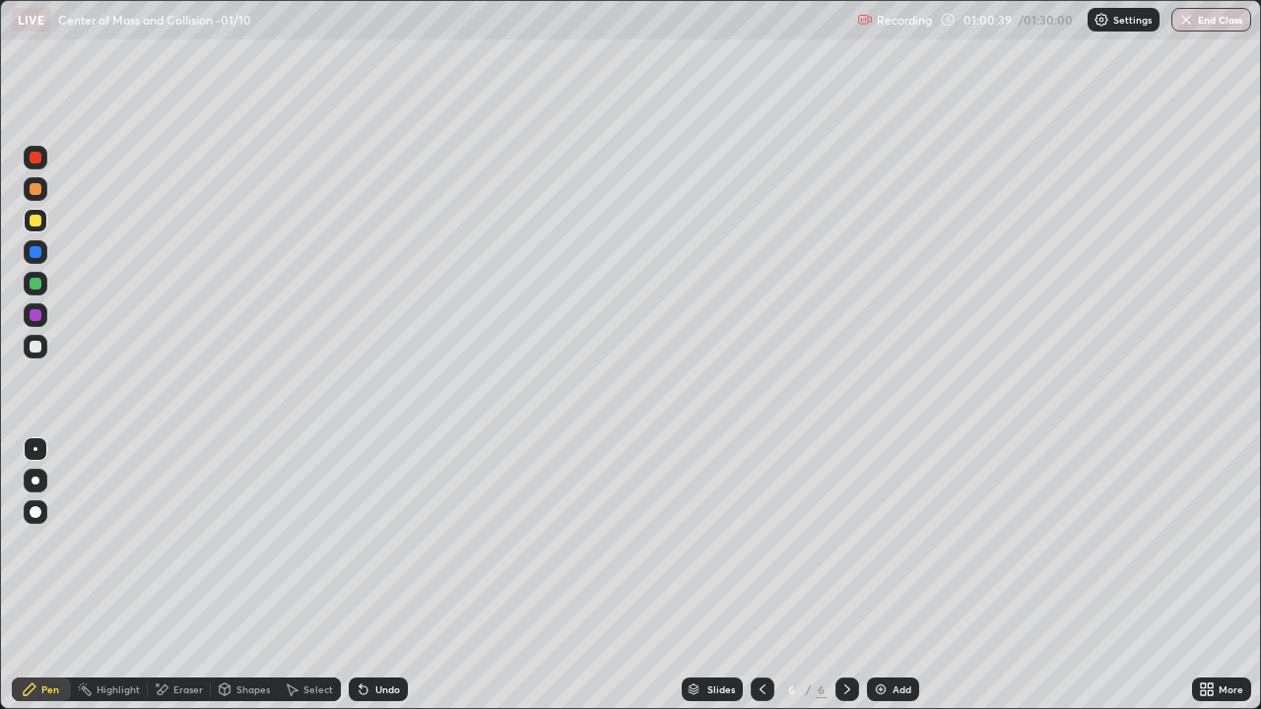
click at [42, 347] on div at bounding box center [36, 347] width 24 height 24
click at [33, 221] on div at bounding box center [36, 221] width 12 height 12
click at [893, 542] on div "Add" at bounding box center [901, 690] width 19 height 10
click at [236, 542] on div "Shapes" at bounding box center [252, 690] width 33 height 10
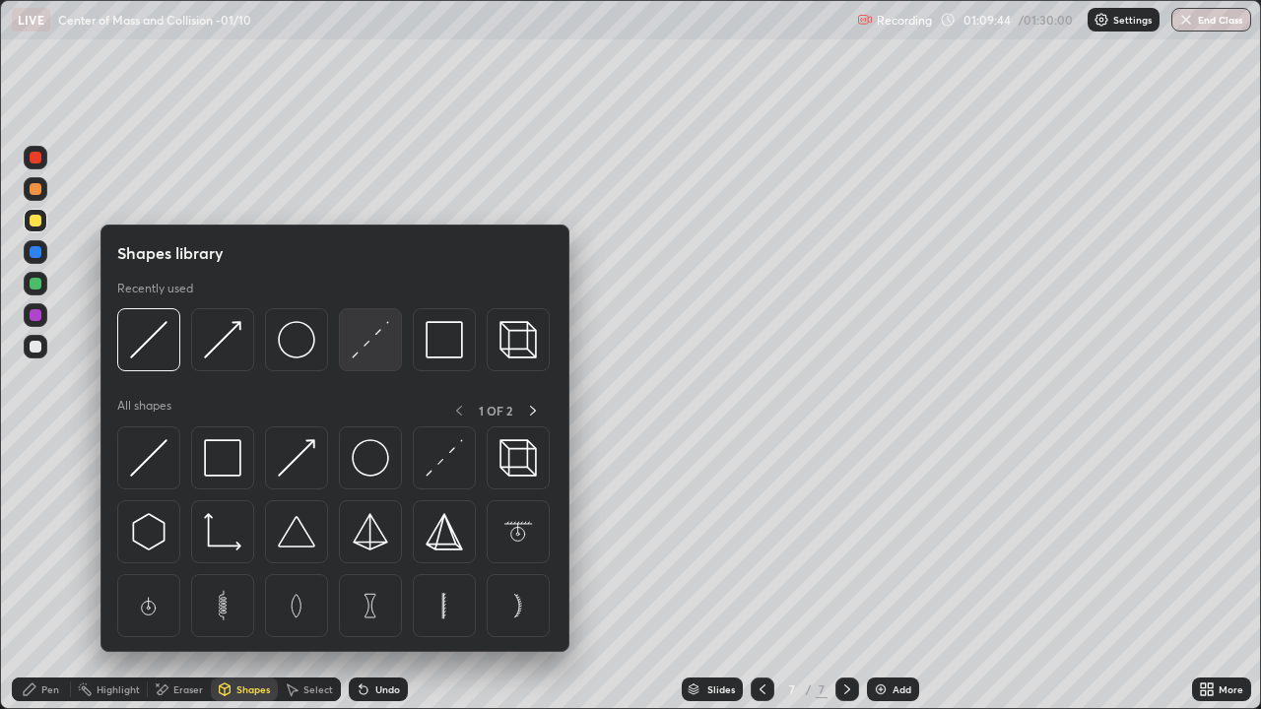
click at [367, 338] on img at bounding box center [370, 339] width 37 height 37
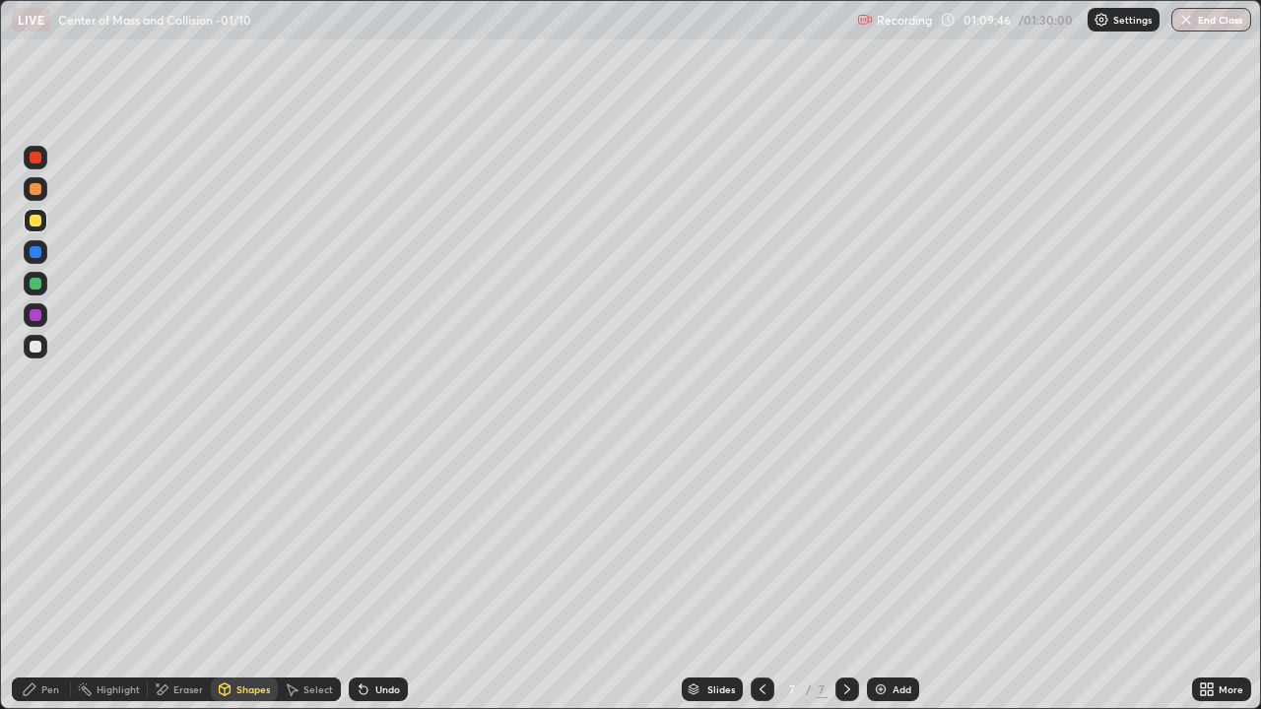
click at [40, 348] on div at bounding box center [36, 347] width 12 height 12
click at [39, 542] on div "Pen" at bounding box center [41, 690] width 59 height 24
click at [31, 218] on div at bounding box center [36, 221] width 12 height 12
click at [40, 347] on div at bounding box center [36, 347] width 12 height 12
click at [472, 542] on div "Slides 7 / 7 Add" at bounding box center [800, 689] width 784 height 39
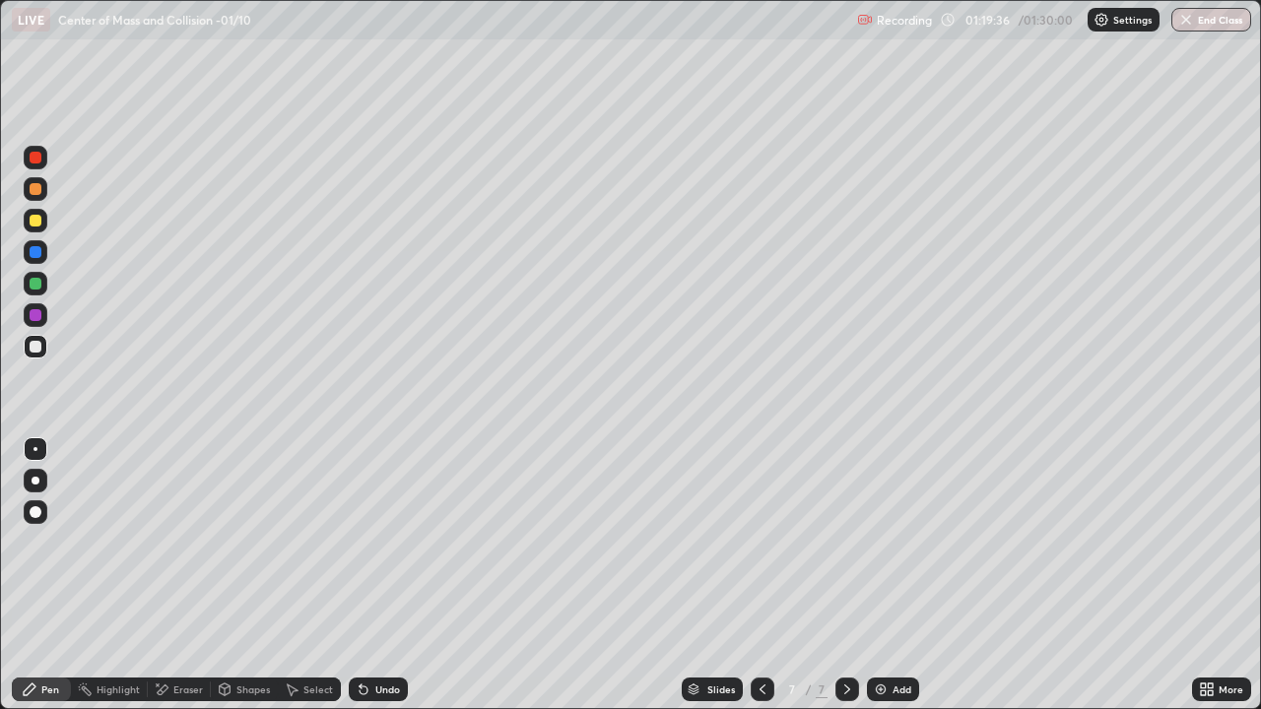
click at [1193, 18] on img "button" at bounding box center [1186, 20] width 16 height 16
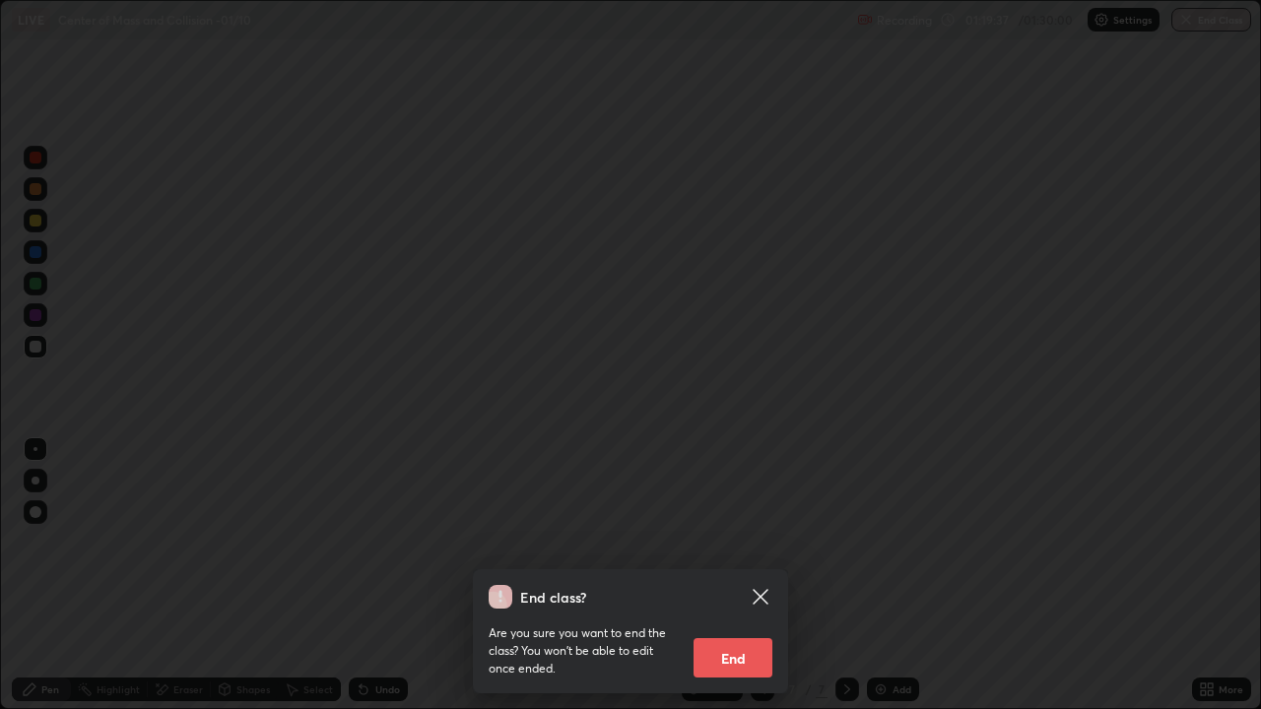
click at [745, 542] on button "End" at bounding box center [732, 657] width 79 height 39
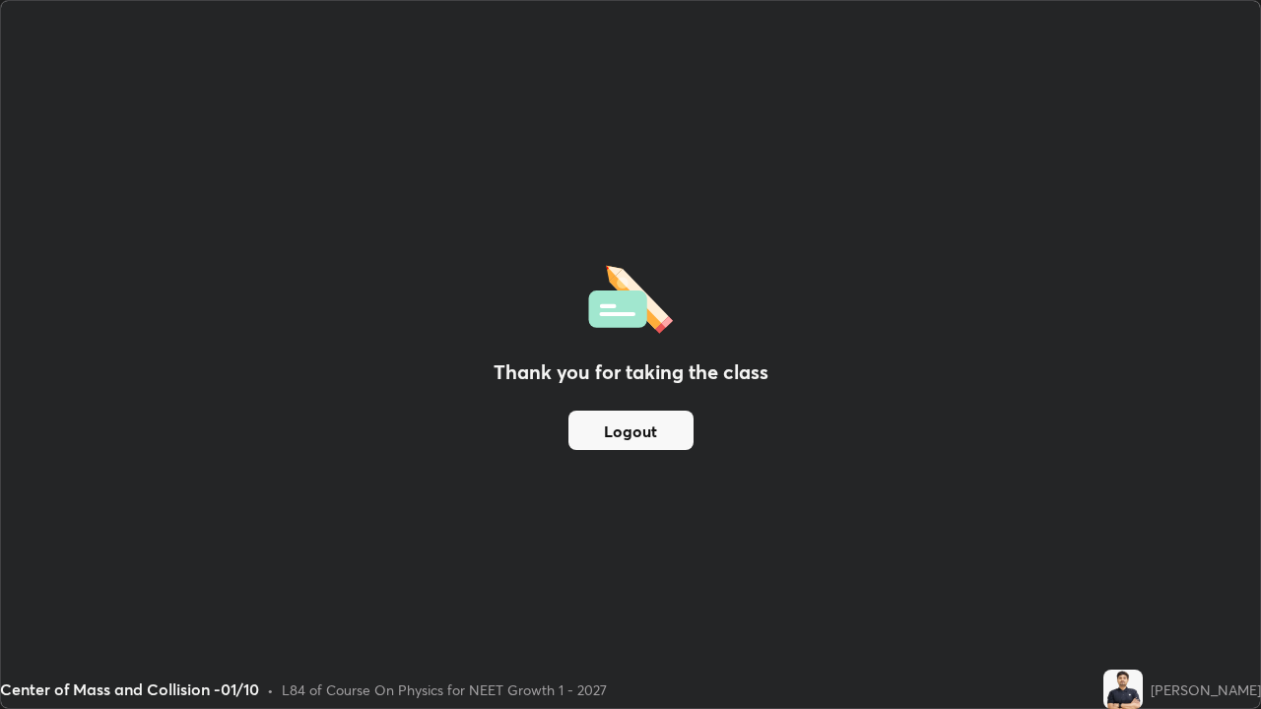
click at [603, 433] on button "Logout" at bounding box center [630, 430] width 125 height 39
